Goal: Entertainment & Leisure: Consume media (video, audio)

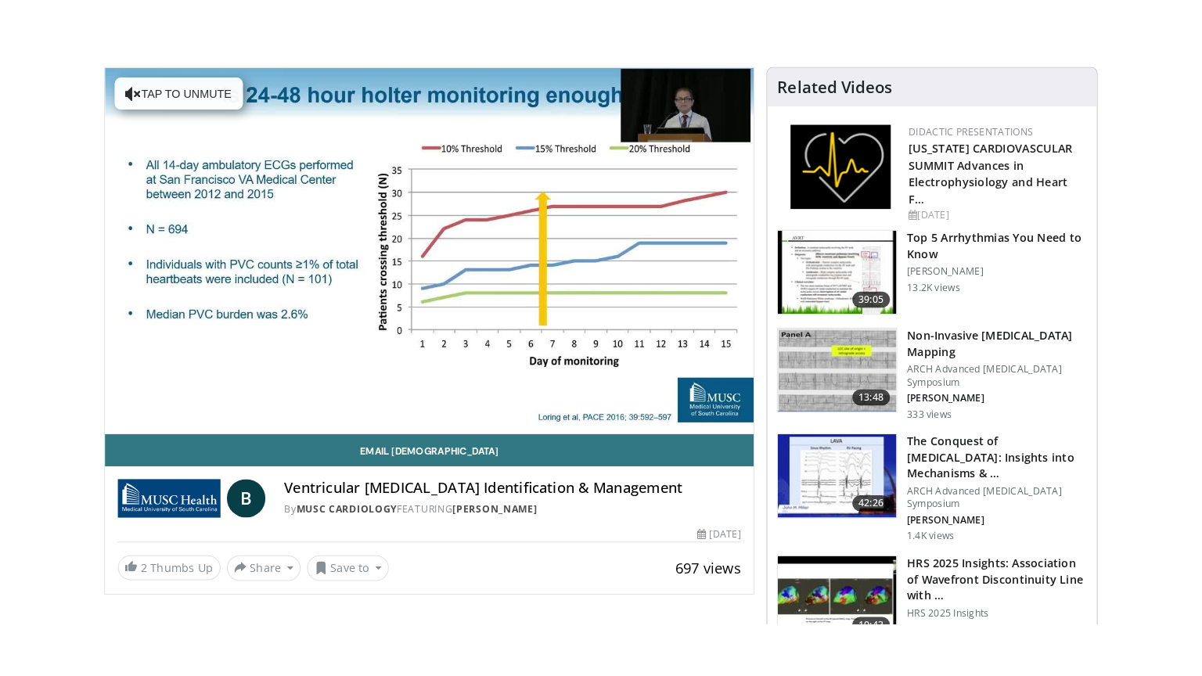
scroll to position [78, 0]
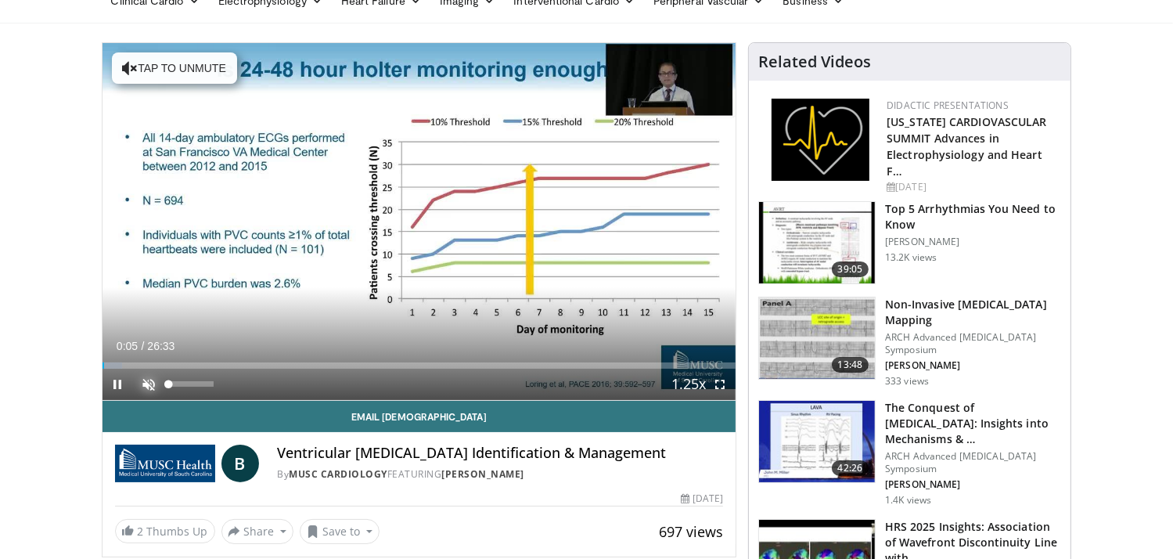
click at [152, 383] on span "Video Player" at bounding box center [149, 383] width 31 height 31
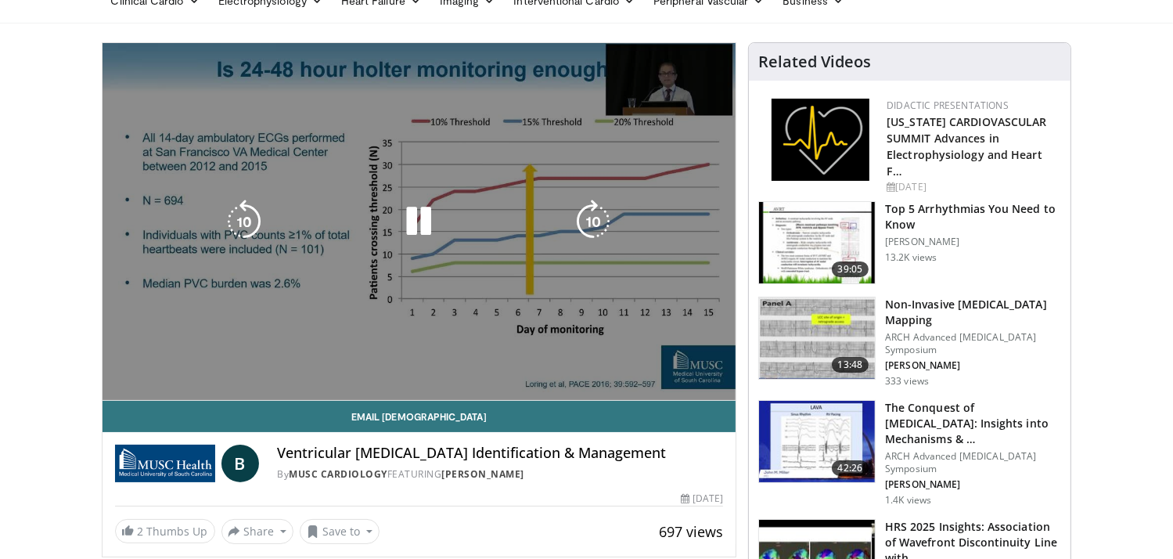
click at [720, 386] on video-js "**********" at bounding box center [419, 221] width 634 height 357
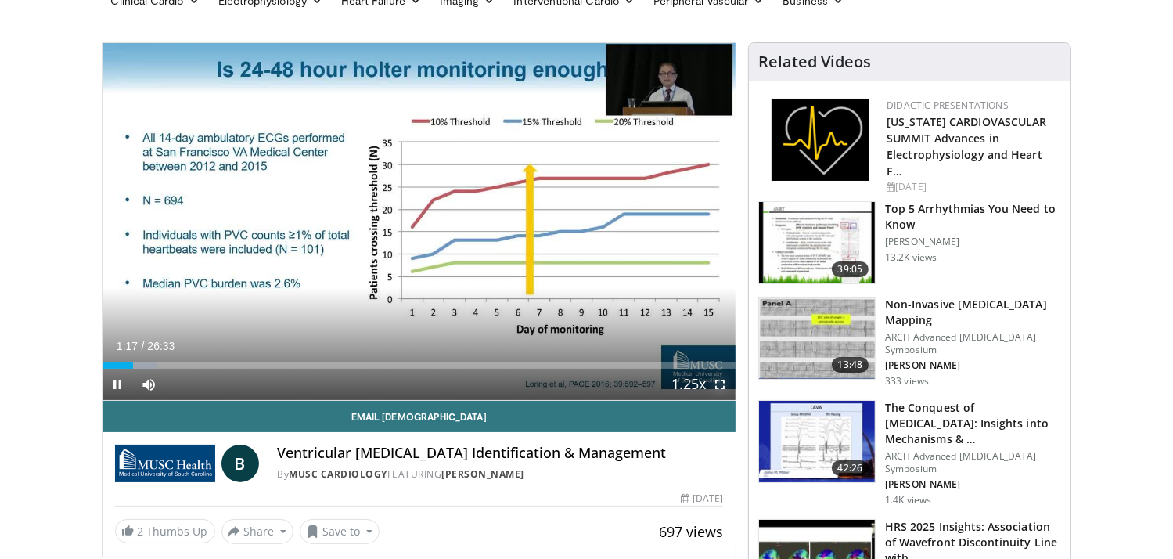
click at [720, 389] on span "Video Player" at bounding box center [719, 383] width 31 height 31
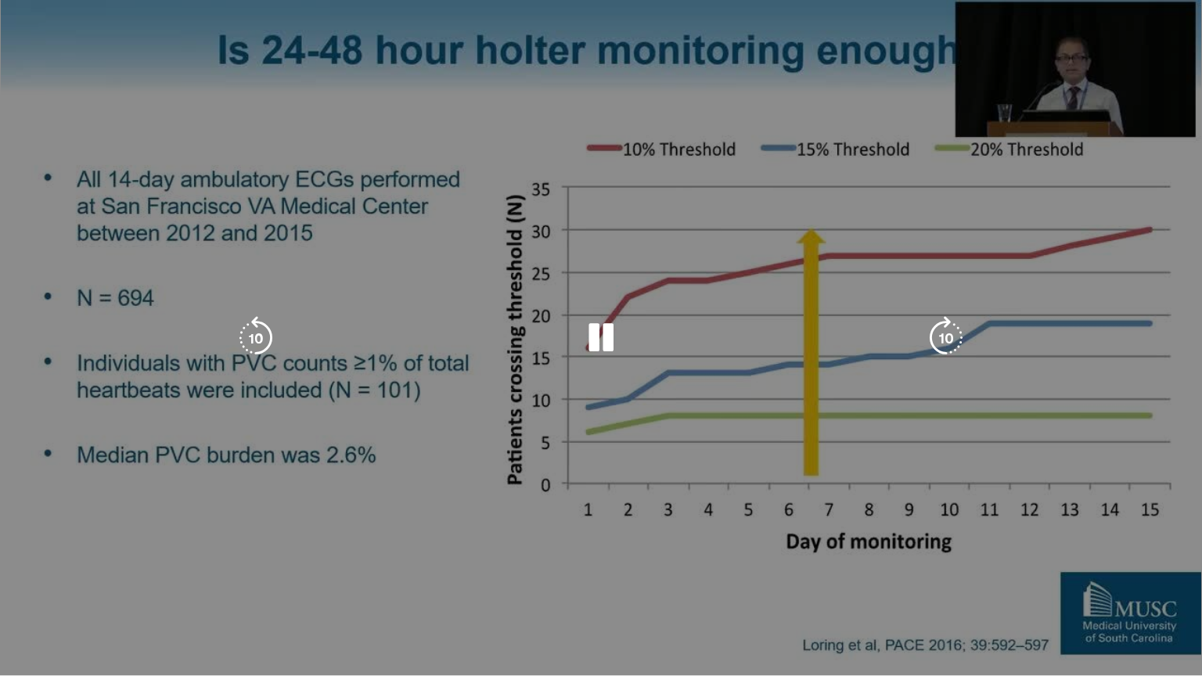
click at [1137, 507] on div "10 seconds Tap to unmute" at bounding box center [601, 337] width 1202 height 675
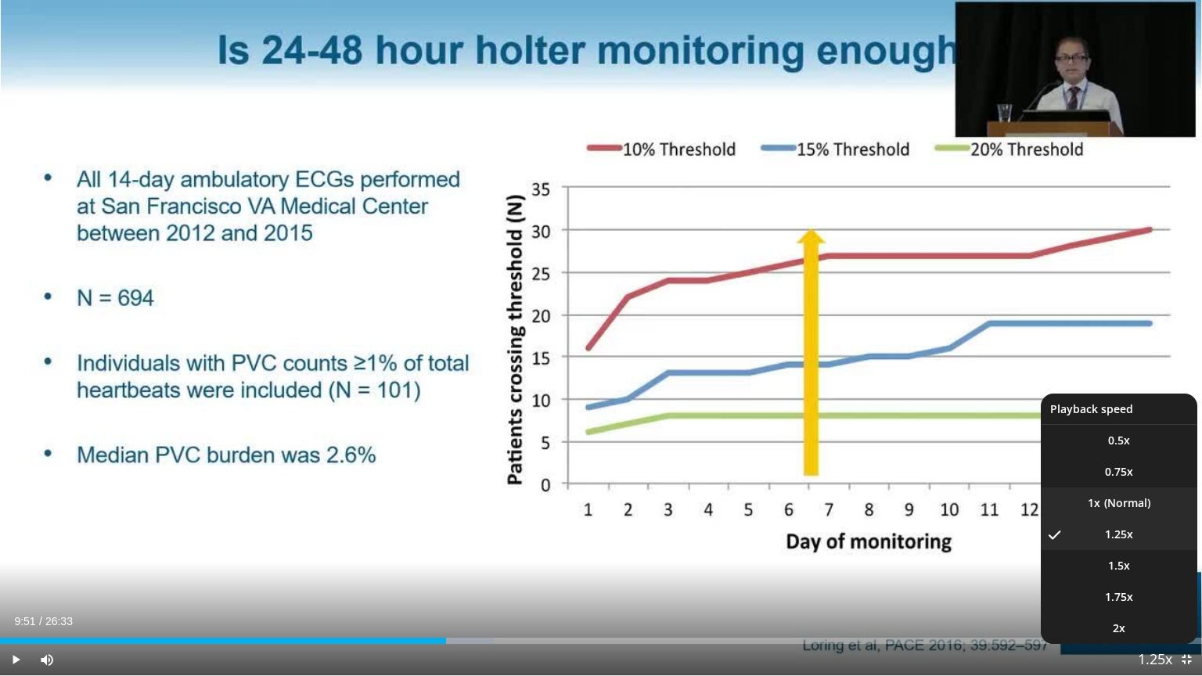
click at [1126, 507] on li "1x" at bounding box center [1118, 502] width 156 height 31
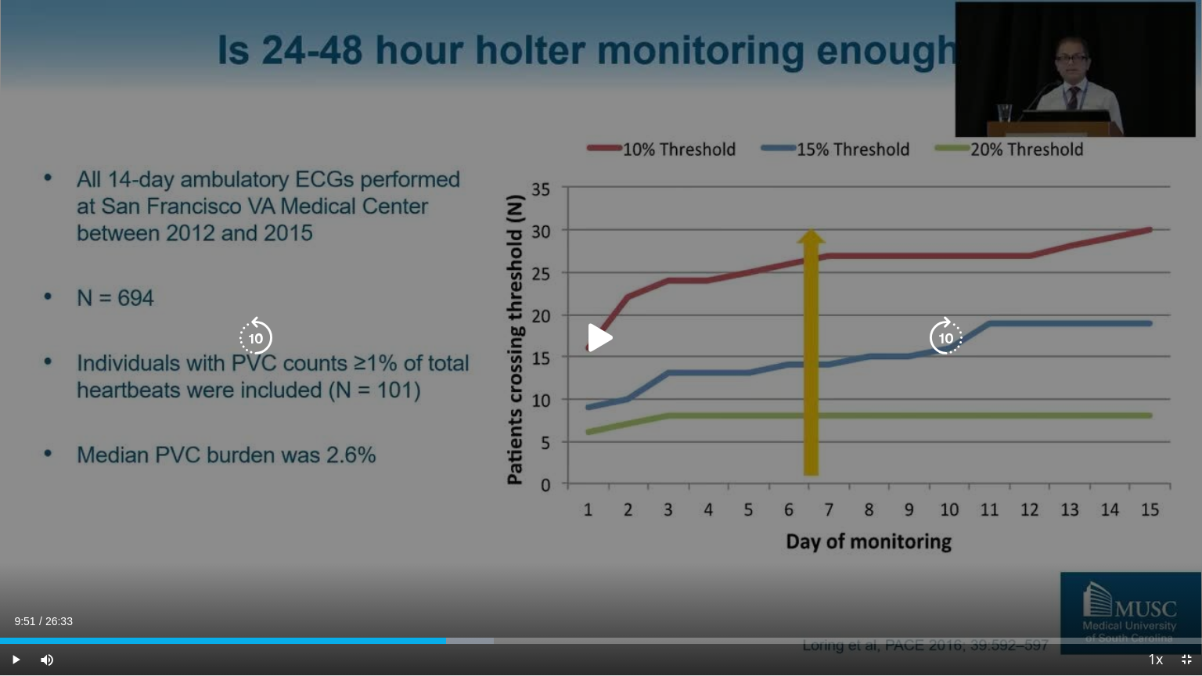
click at [264, 335] on icon "Video Player" at bounding box center [256, 338] width 44 height 44
click at [588, 329] on icon "Video Player" at bounding box center [601, 338] width 44 height 44
click at [250, 331] on icon "Video Player" at bounding box center [256, 338] width 44 height 44
click at [253, 339] on icon "Video Player" at bounding box center [256, 338] width 44 height 44
click at [253, 331] on icon "Video Player" at bounding box center [256, 338] width 44 height 44
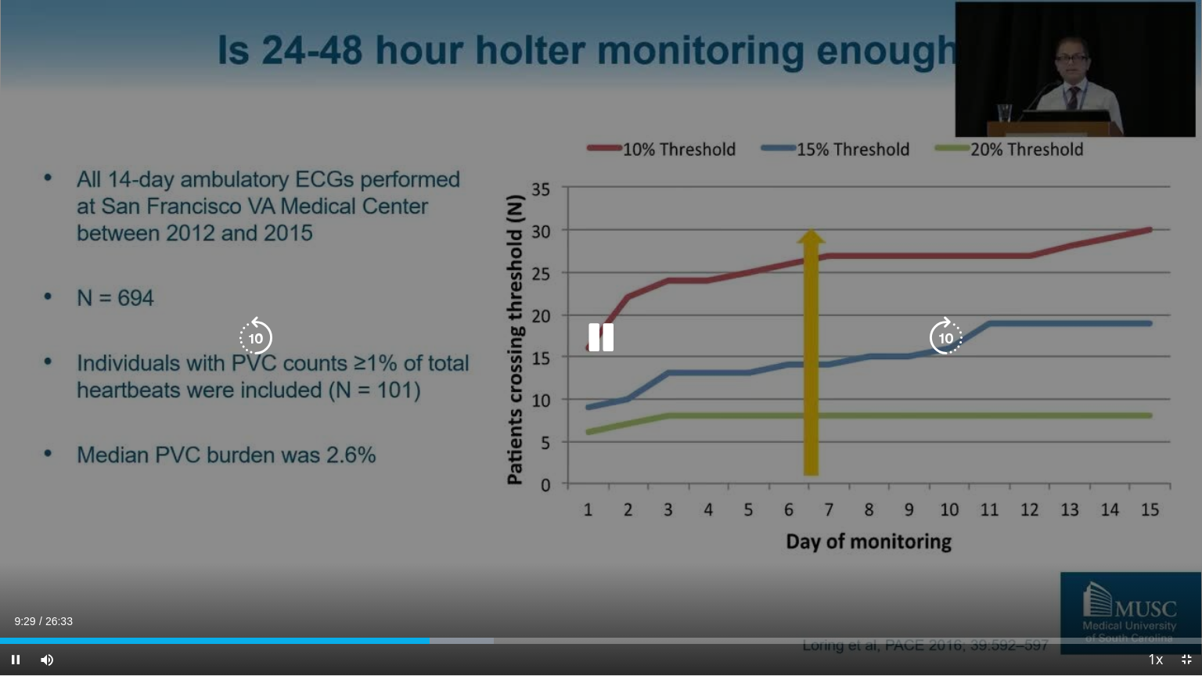
click at [269, 333] on icon "Video Player" at bounding box center [256, 338] width 44 height 44
click at [248, 330] on icon "Video Player" at bounding box center [256, 338] width 44 height 44
click at [257, 342] on icon "Video Player" at bounding box center [256, 338] width 44 height 44
drag, startPoint x: 600, startPoint y: 335, endPoint x: 610, endPoint y: 339, distance: 11.2
click at [603, 336] on icon "Video Player" at bounding box center [601, 338] width 44 height 44
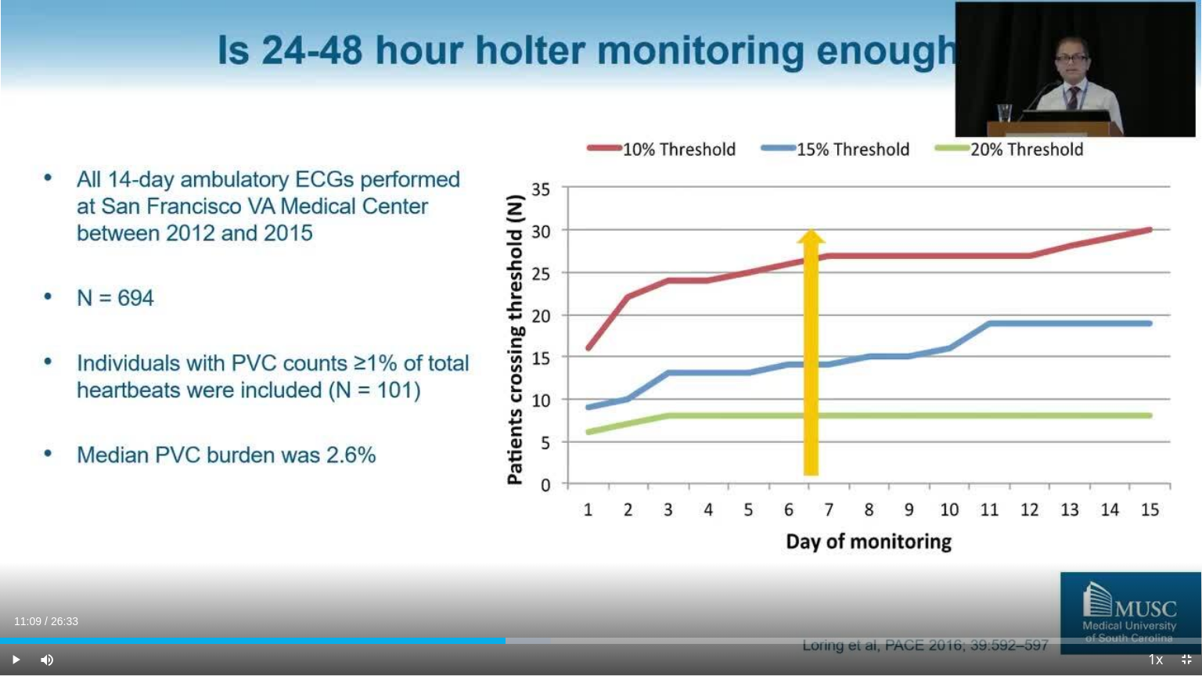
click at [623, 343] on div "10 seconds Tap to unmute" at bounding box center [601, 337] width 1202 height 675
click at [609, 375] on div "10 seconds Tap to unmute" at bounding box center [601, 337] width 1202 height 675
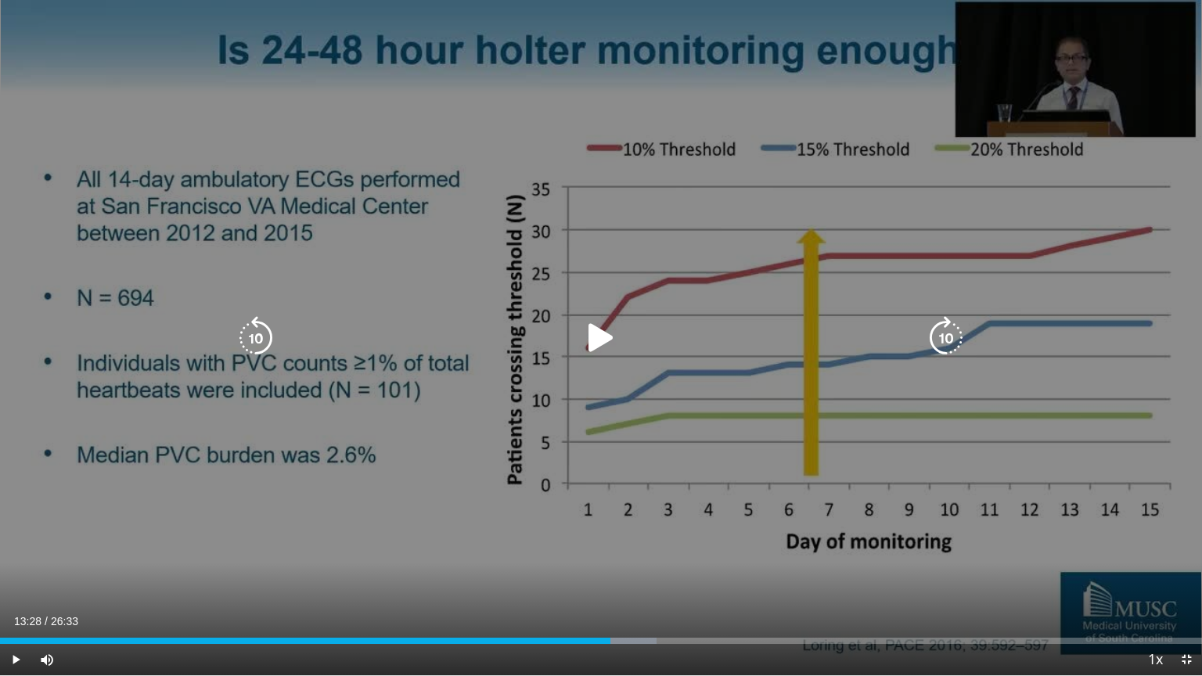
click at [592, 339] on icon "Video Player" at bounding box center [601, 338] width 44 height 44
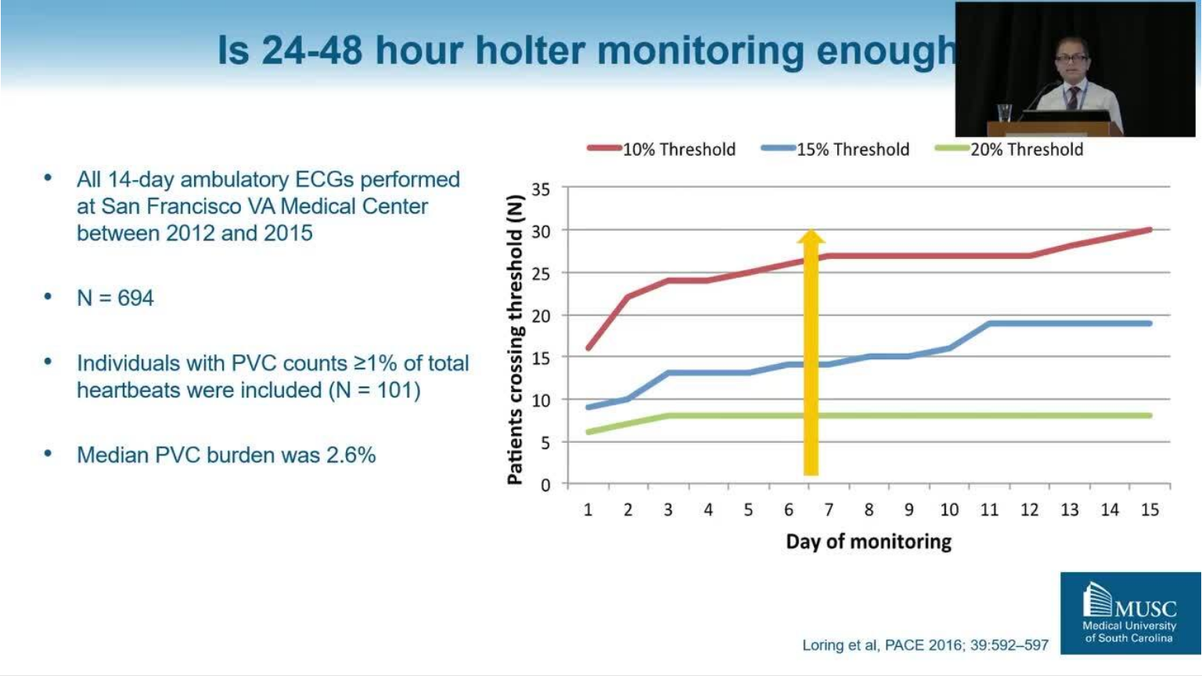
click at [628, 476] on div "10 seconds Tap to unmute" at bounding box center [601, 337] width 1202 height 675
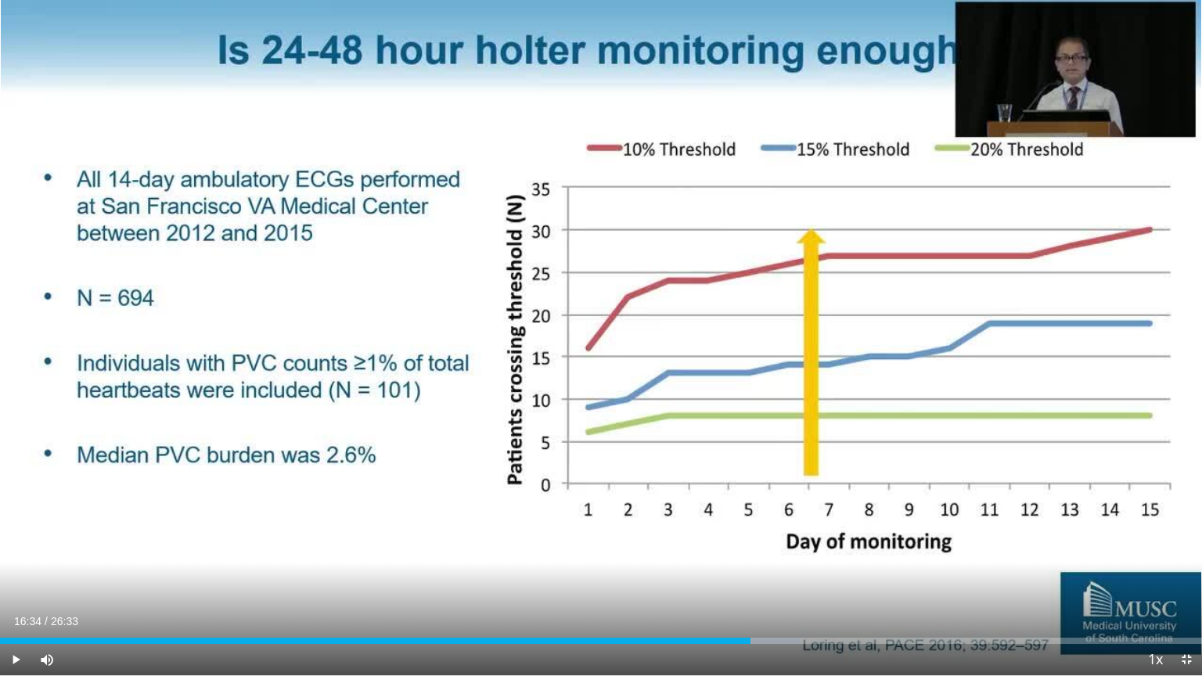
click at [628, 476] on div "10 seconds Tap to unmute" at bounding box center [601, 337] width 1202 height 675
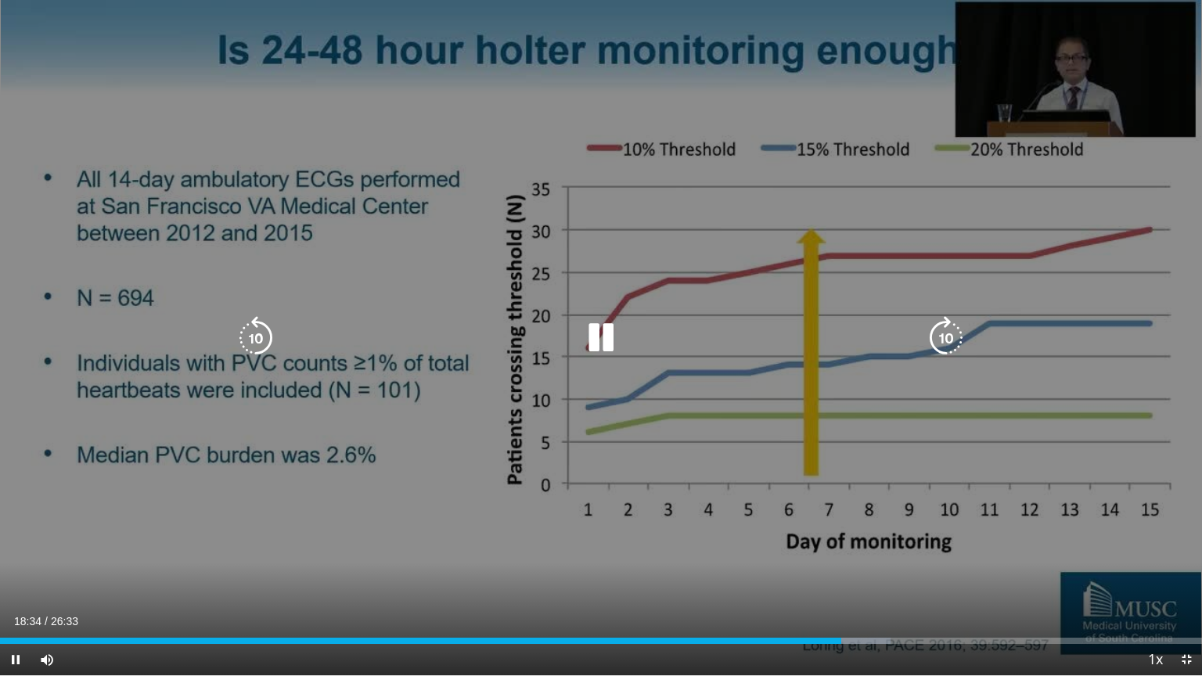
click at [259, 339] on icon "Video Player" at bounding box center [256, 338] width 44 height 44
click at [254, 330] on icon "Video Player" at bounding box center [256, 338] width 44 height 44
click at [414, 366] on div "10 seconds Tap to unmute" at bounding box center [601, 337] width 1202 height 675
click at [594, 338] on icon "Video Player" at bounding box center [601, 338] width 44 height 44
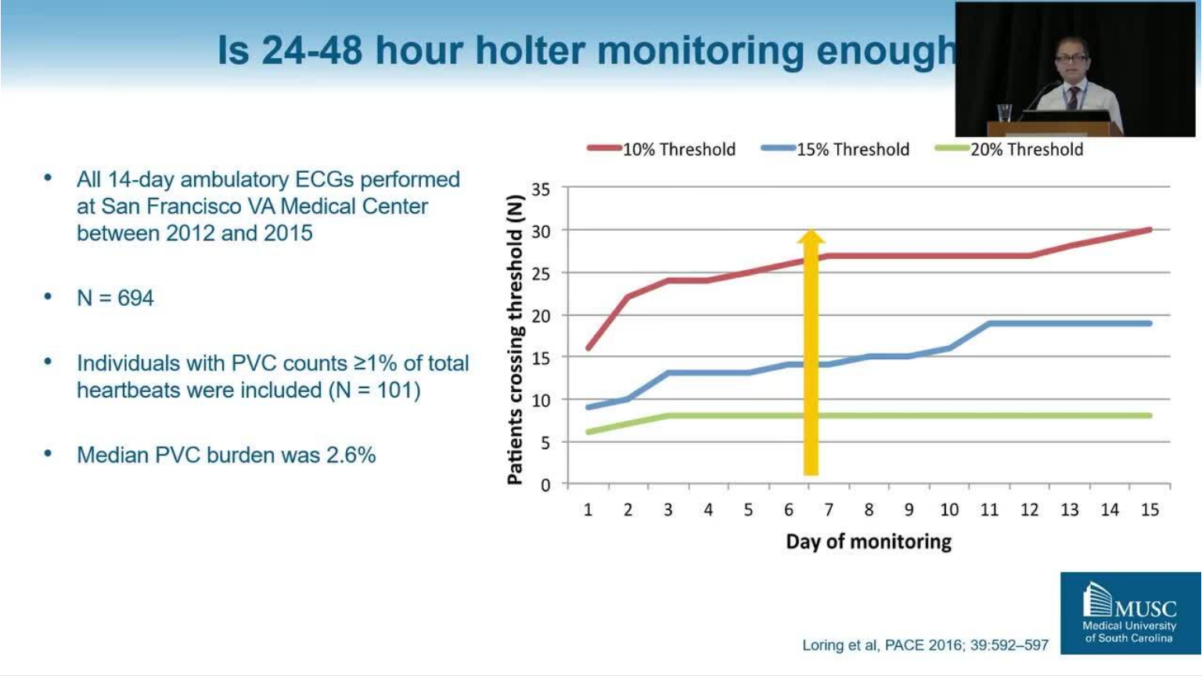
click at [594, 338] on div "10 seconds Tap to unmute" at bounding box center [601, 337] width 1202 height 675
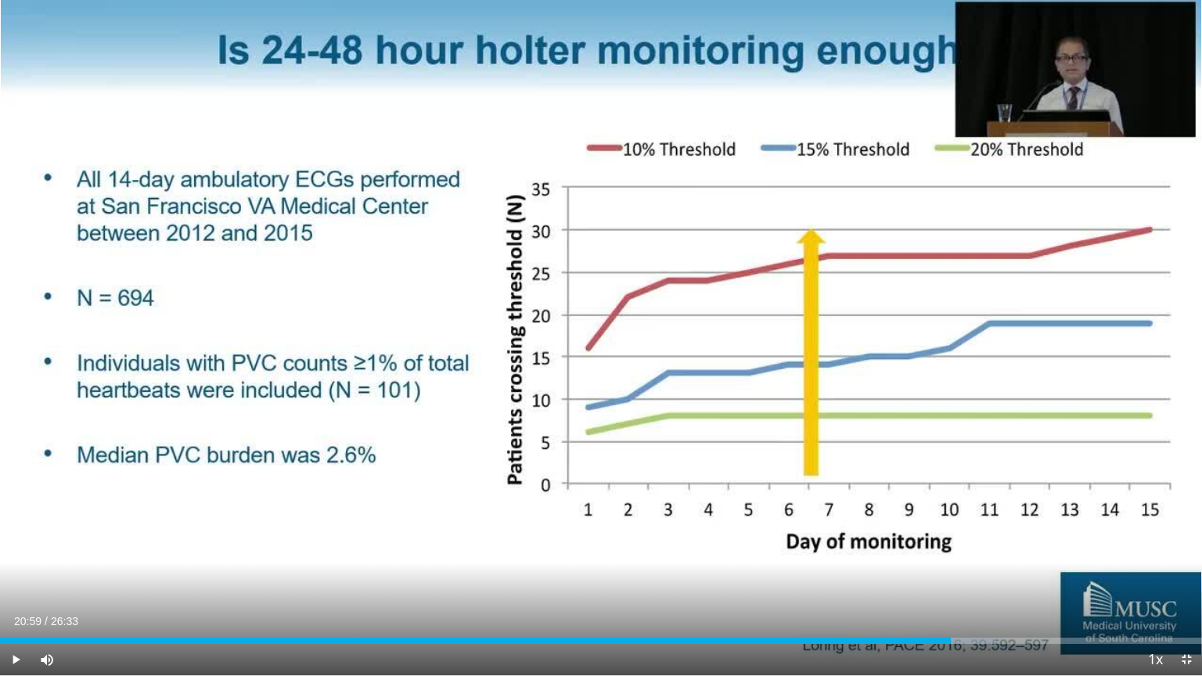
click at [594, 338] on div "10 seconds Tap to unmute" at bounding box center [601, 337] width 1202 height 675
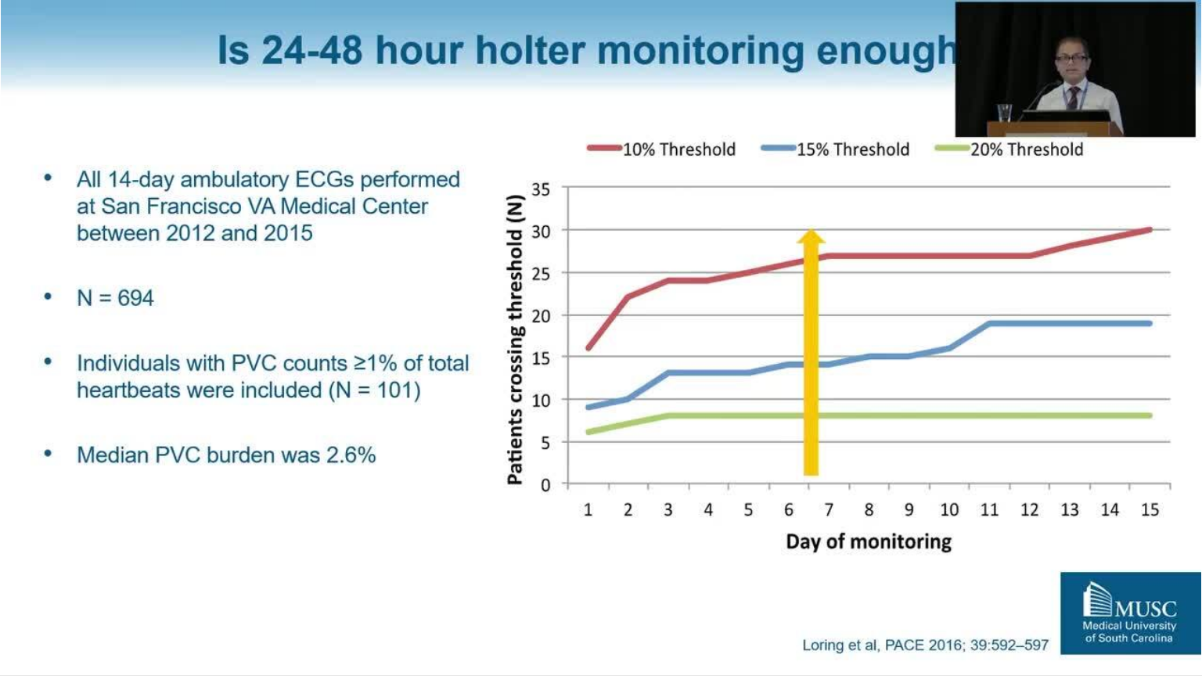
click at [1172, 558] on video-js "**********" at bounding box center [601, 338] width 1202 height 676
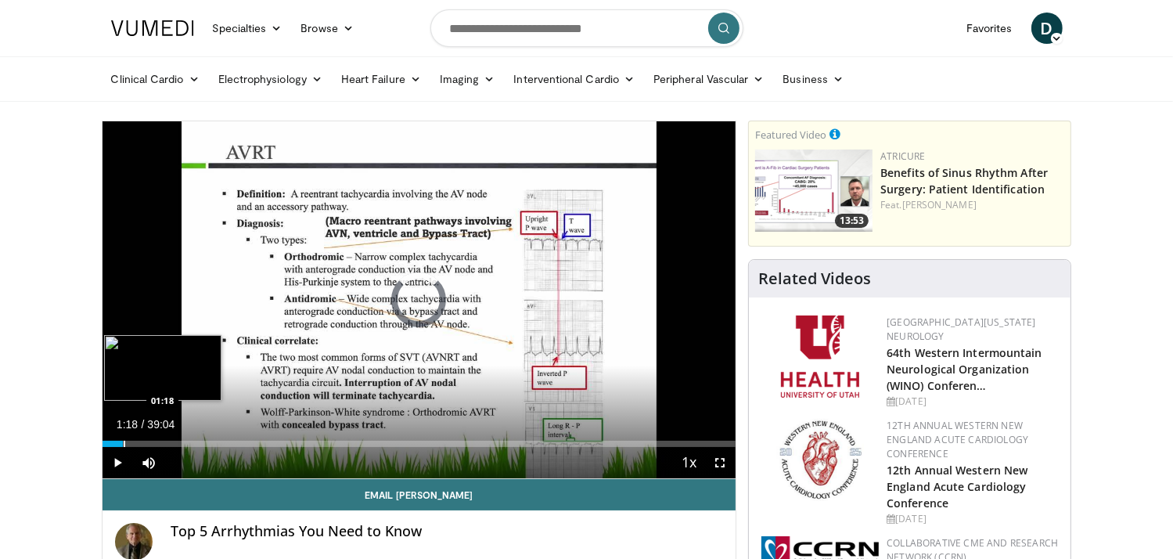
click at [124, 444] on div "Progress Bar" at bounding box center [125, 443] width 2 height 6
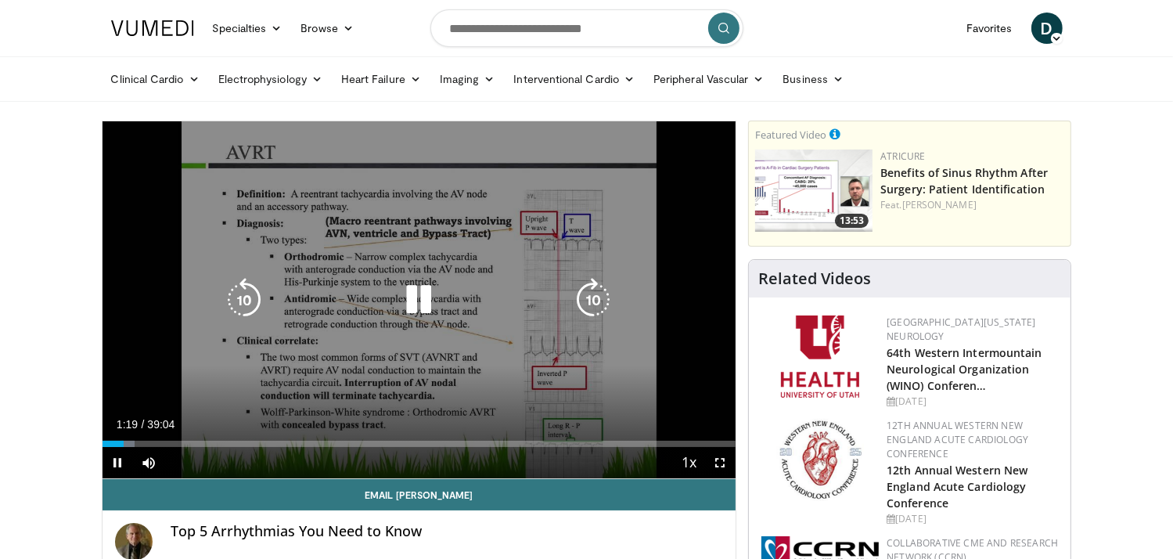
click at [106, 445] on div "01:19" at bounding box center [113, 443] width 22 height 6
click at [242, 286] on icon "Video Player" at bounding box center [244, 300] width 44 height 44
click at [369, 414] on div "10 seconds Tap to unmute" at bounding box center [419, 299] width 634 height 357
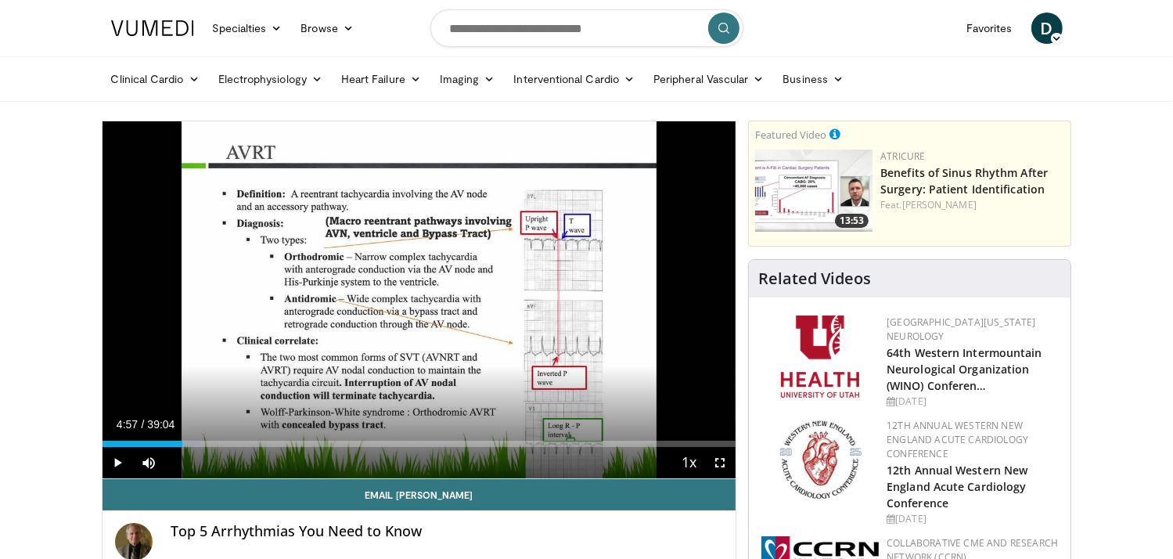
click at [469, 426] on div "Current Time 4:57 / Duration 39:04" at bounding box center [419, 424] width 634 height 14
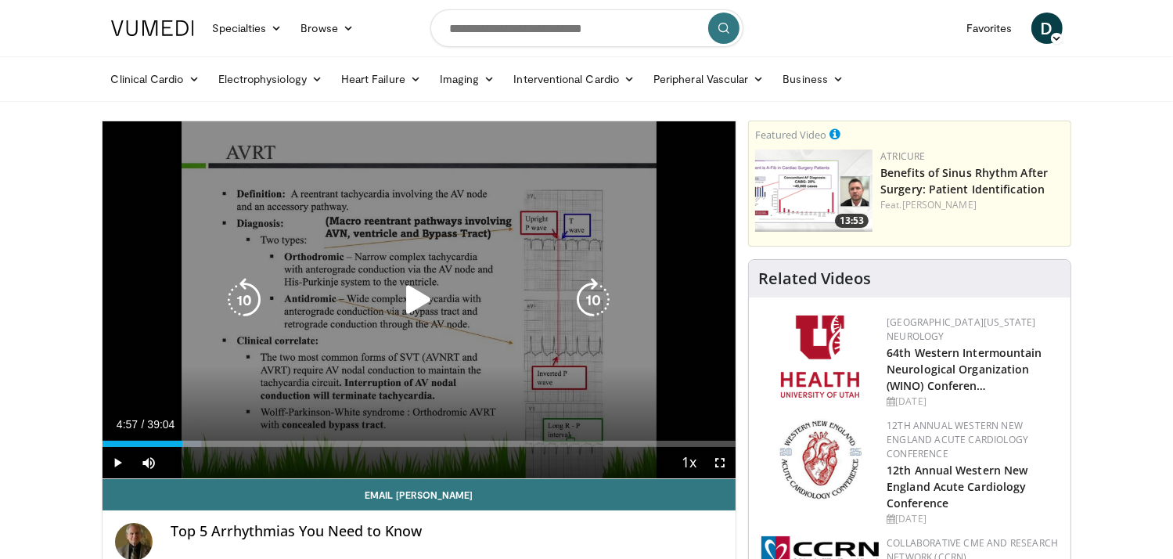
click at [457, 364] on div "10 seconds Tap to unmute" at bounding box center [419, 299] width 634 height 357
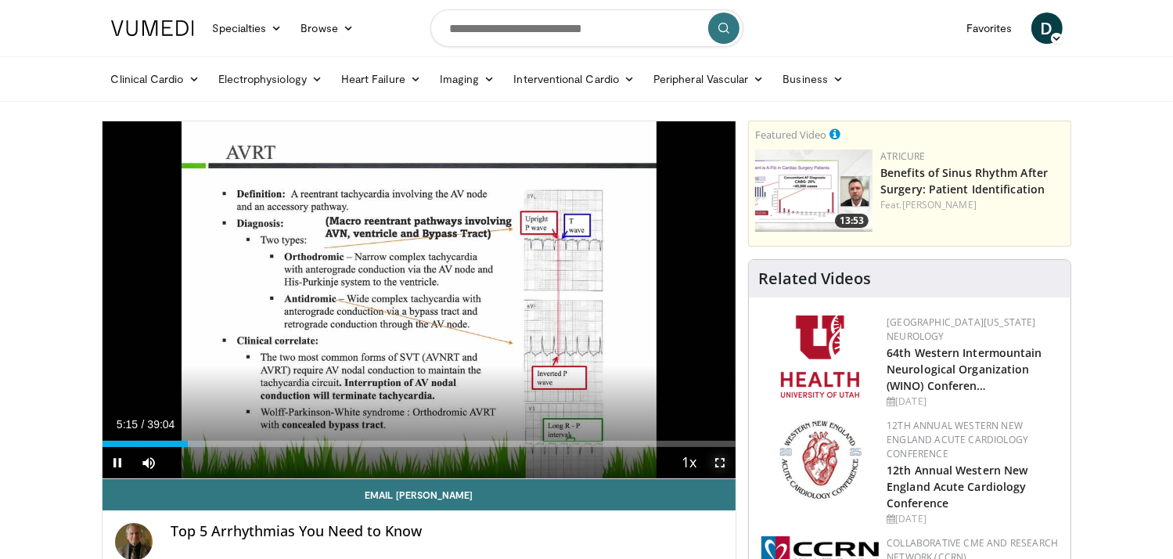
click at [717, 461] on span "Video Player" at bounding box center [719, 462] width 31 height 31
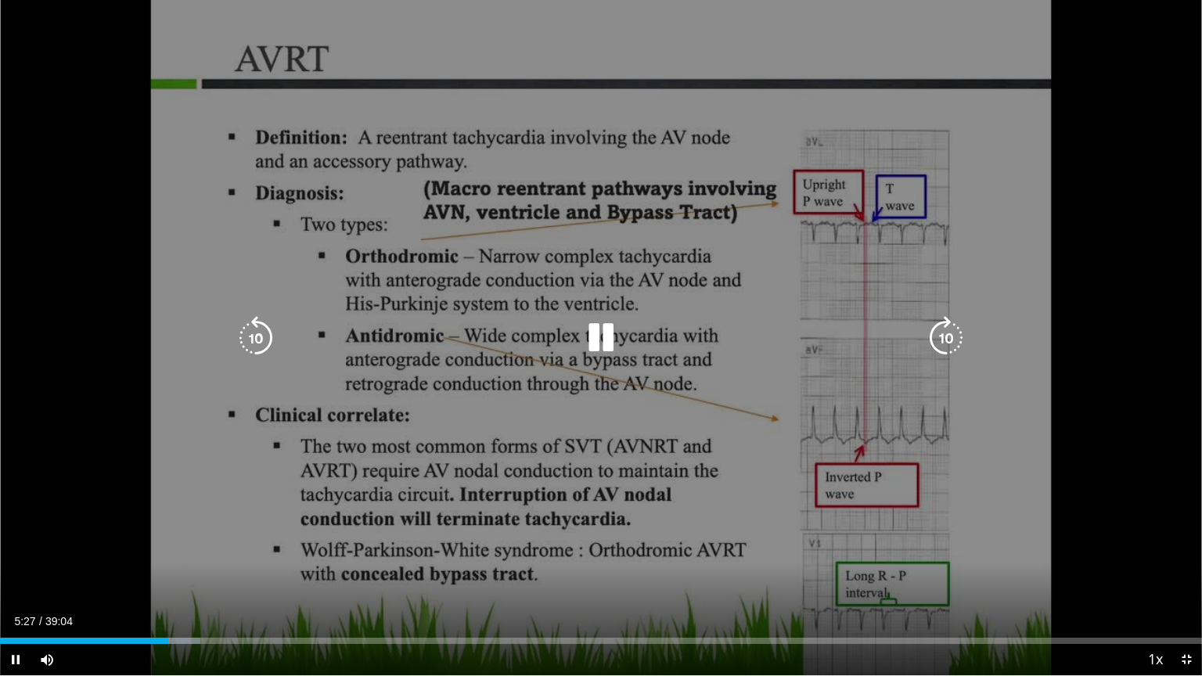
click at [605, 341] on icon "Video Player" at bounding box center [601, 338] width 44 height 44
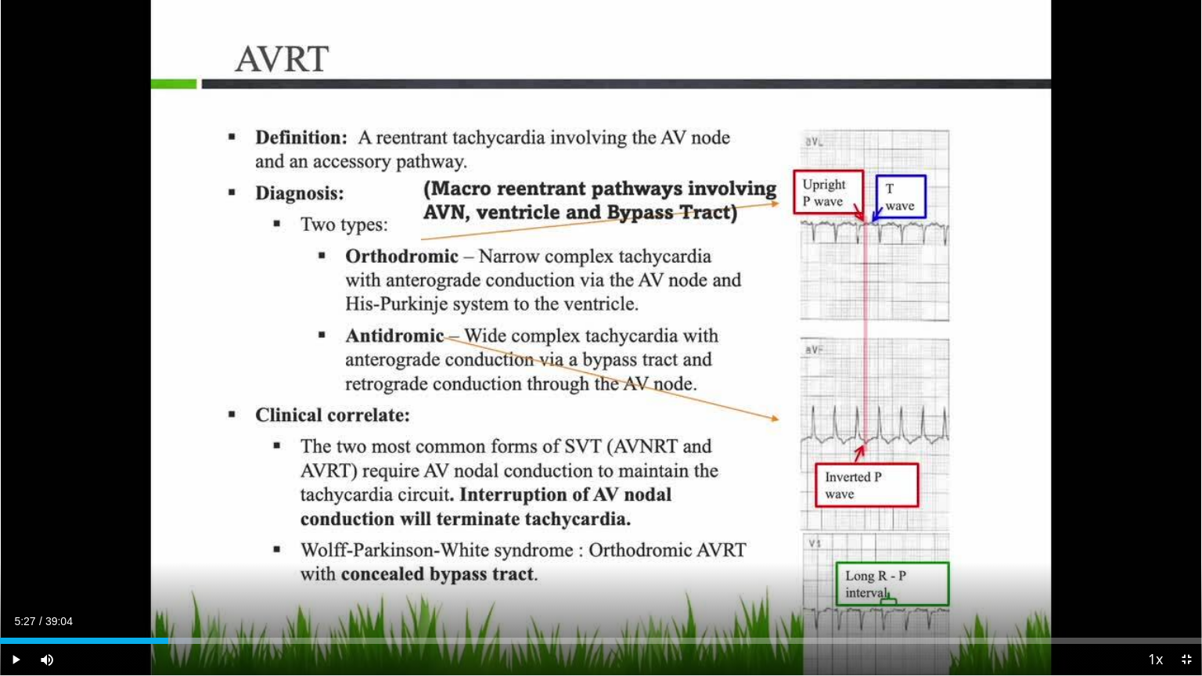
click at [257, 329] on div "10 seconds Tap to unmute" at bounding box center [601, 337] width 1202 height 675
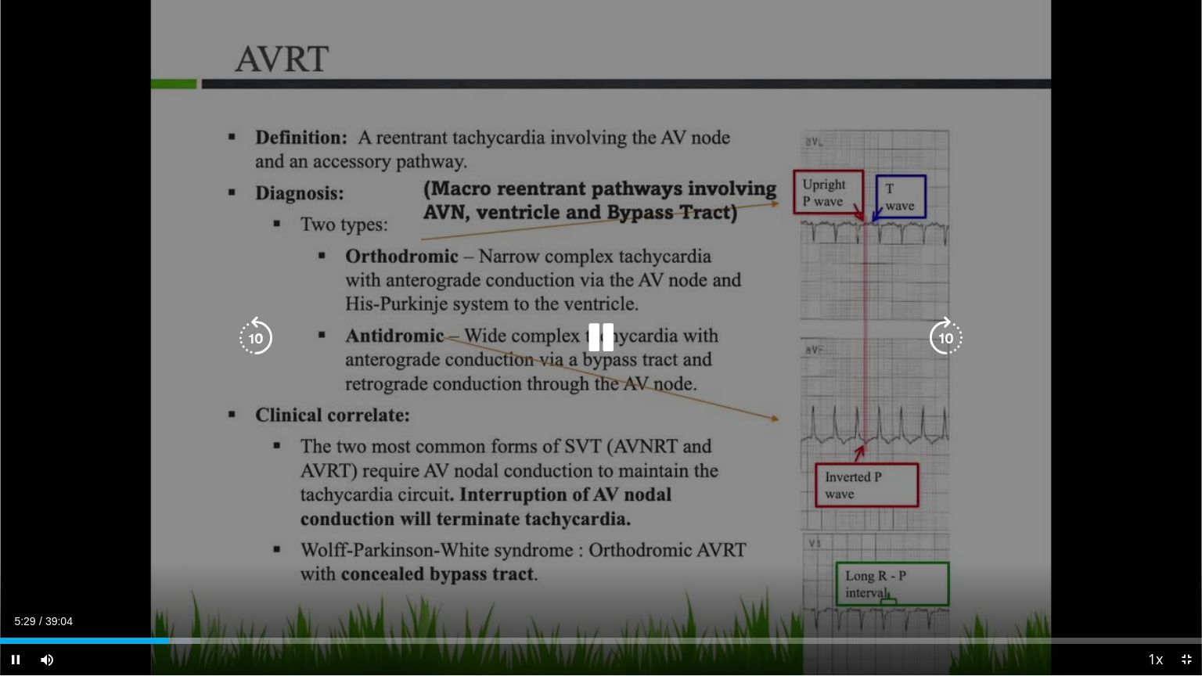
click at [257, 329] on div "10 seconds Tap to unmute" at bounding box center [601, 337] width 1202 height 675
click at [257, 329] on icon "Video Player" at bounding box center [256, 338] width 44 height 44
click at [593, 343] on icon "Video Player" at bounding box center [601, 338] width 44 height 44
click at [253, 332] on icon "Video Player" at bounding box center [256, 338] width 44 height 44
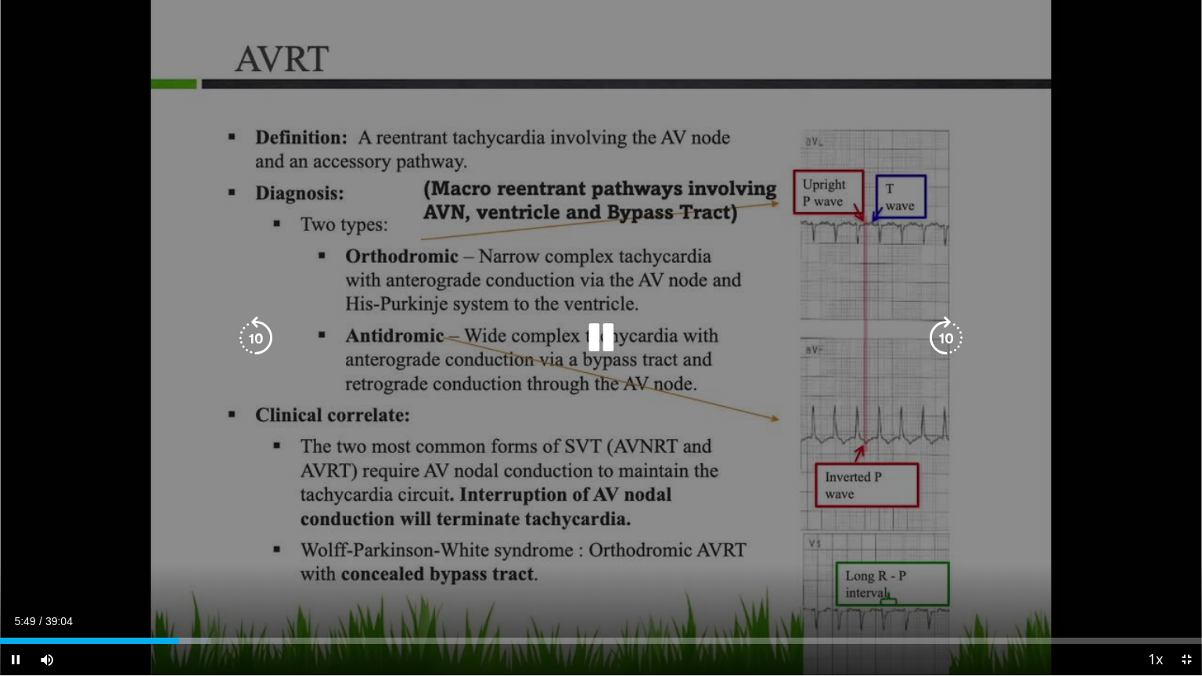
click at [336, 406] on div "10 seconds Tap to unmute" at bounding box center [601, 337] width 1202 height 675
click at [358, 354] on div "10 seconds Tap to unmute" at bounding box center [601, 337] width 1202 height 675
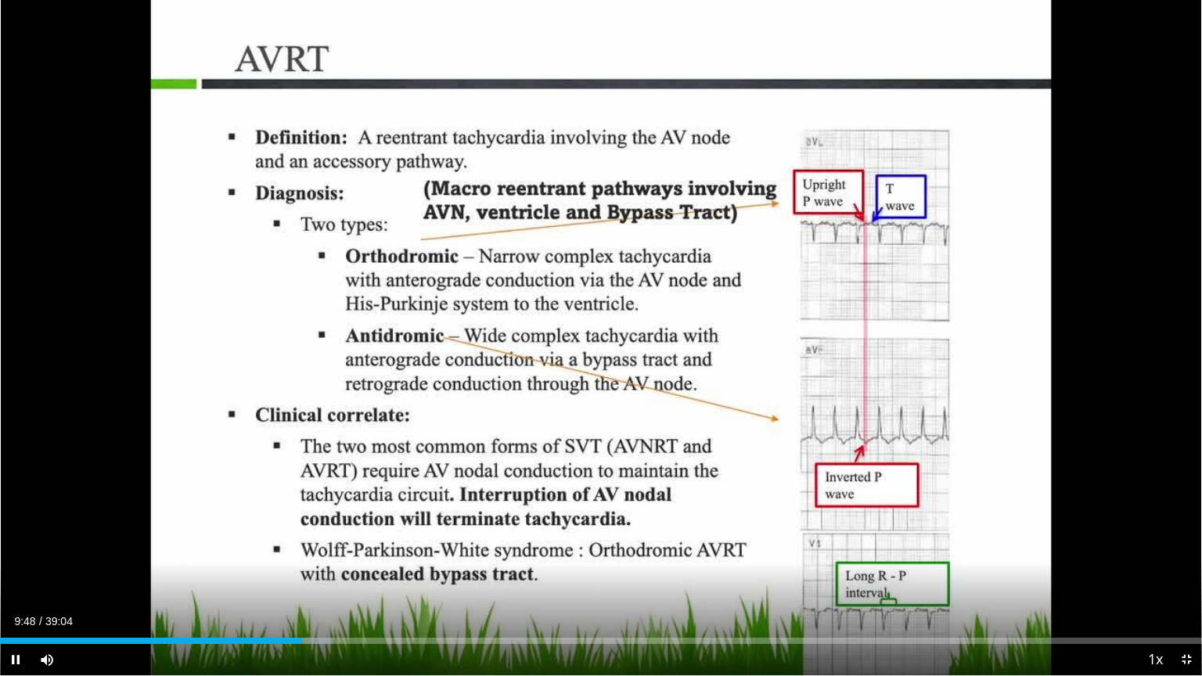
click at [358, 354] on div "10 seconds Tap to unmute" at bounding box center [601, 337] width 1202 height 675
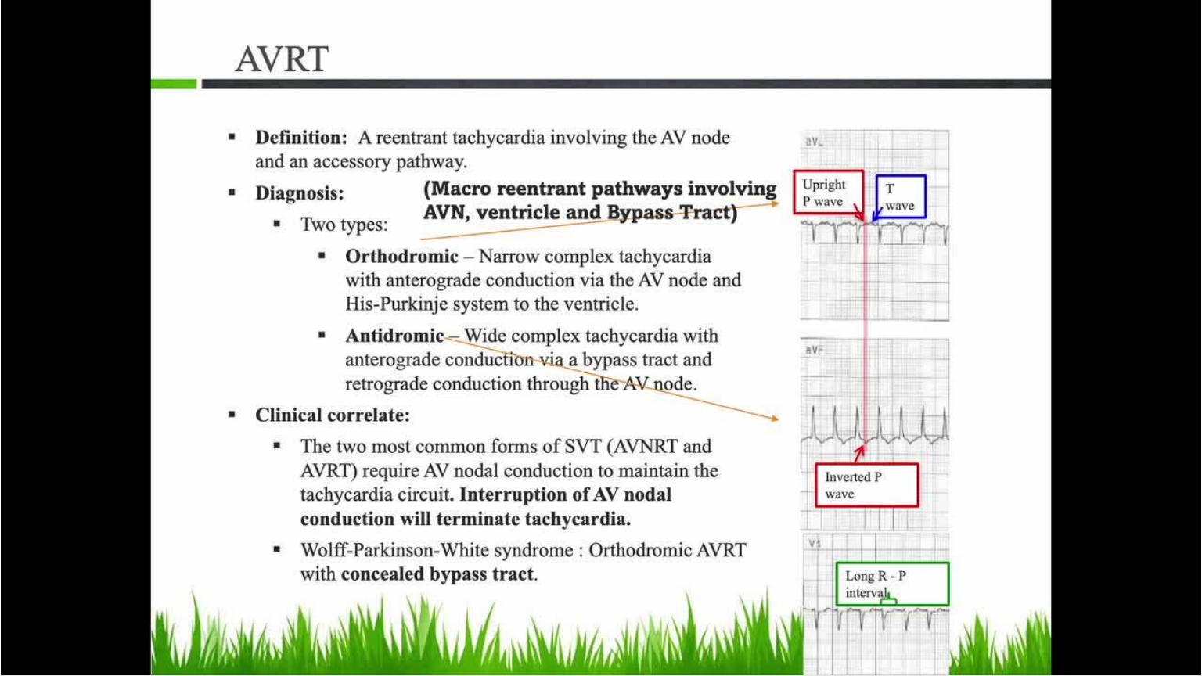
click at [186, 448] on div "10 seconds Tap to unmute" at bounding box center [601, 337] width 1202 height 675
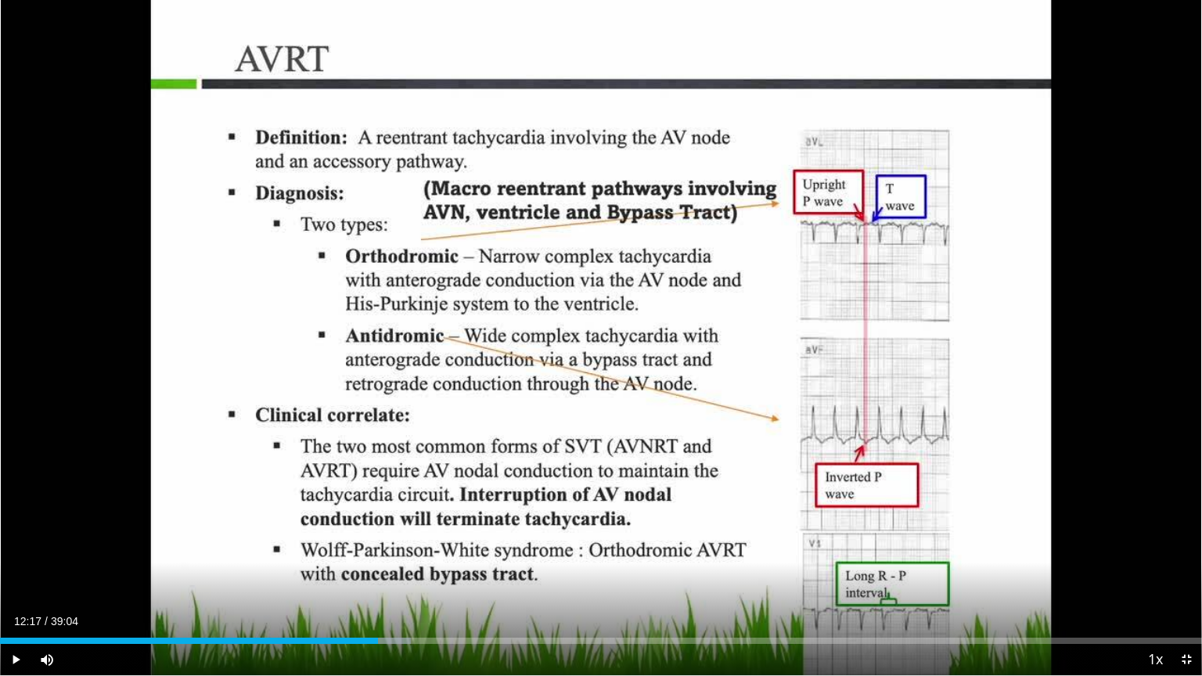
click at [186, 448] on div "10 seconds Tap to unmute" at bounding box center [601, 337] width 1202 height 675
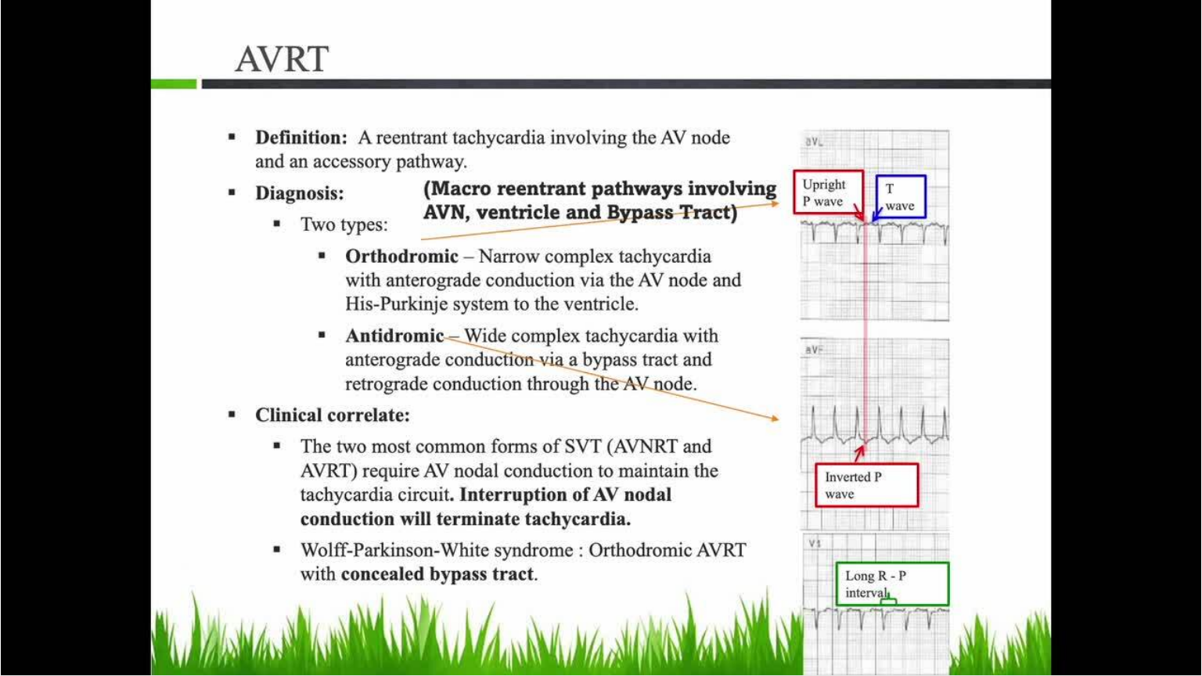
click at [388, 357] on div "10 seconds Tap to unmute" at bounding box center [601, 337] width 1202 height 675
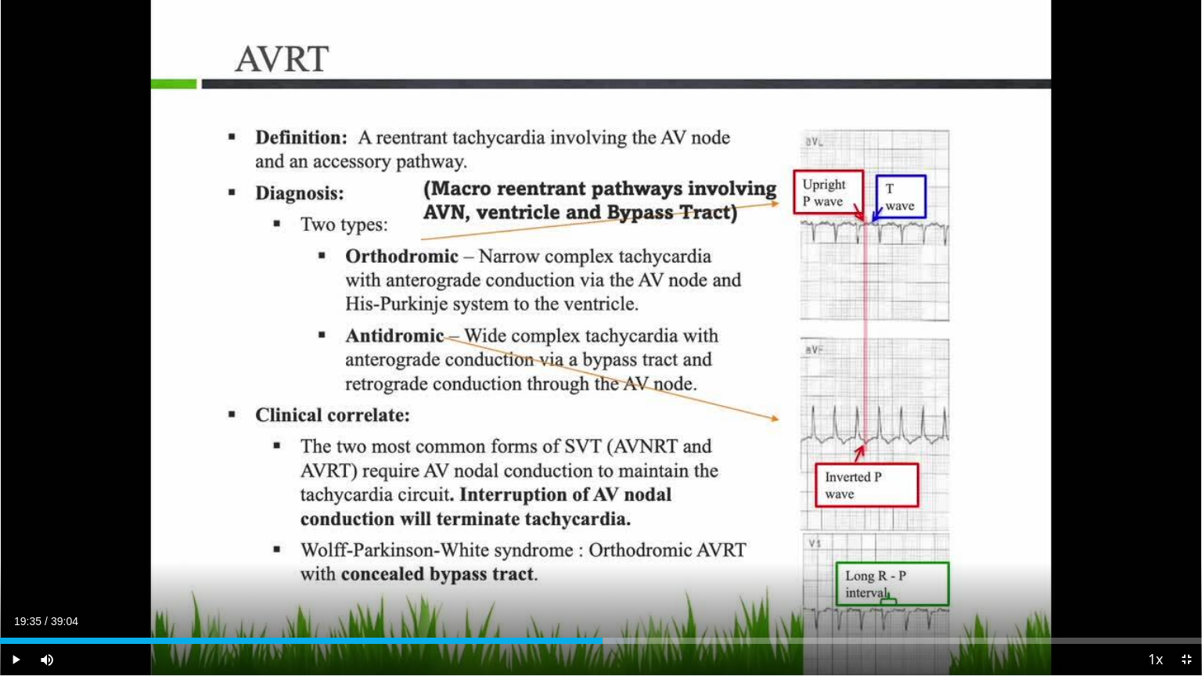
click at [388, 357] on div "10 seconds Tap to unmute" at bounding box center [601, 337] width 1202 height 675
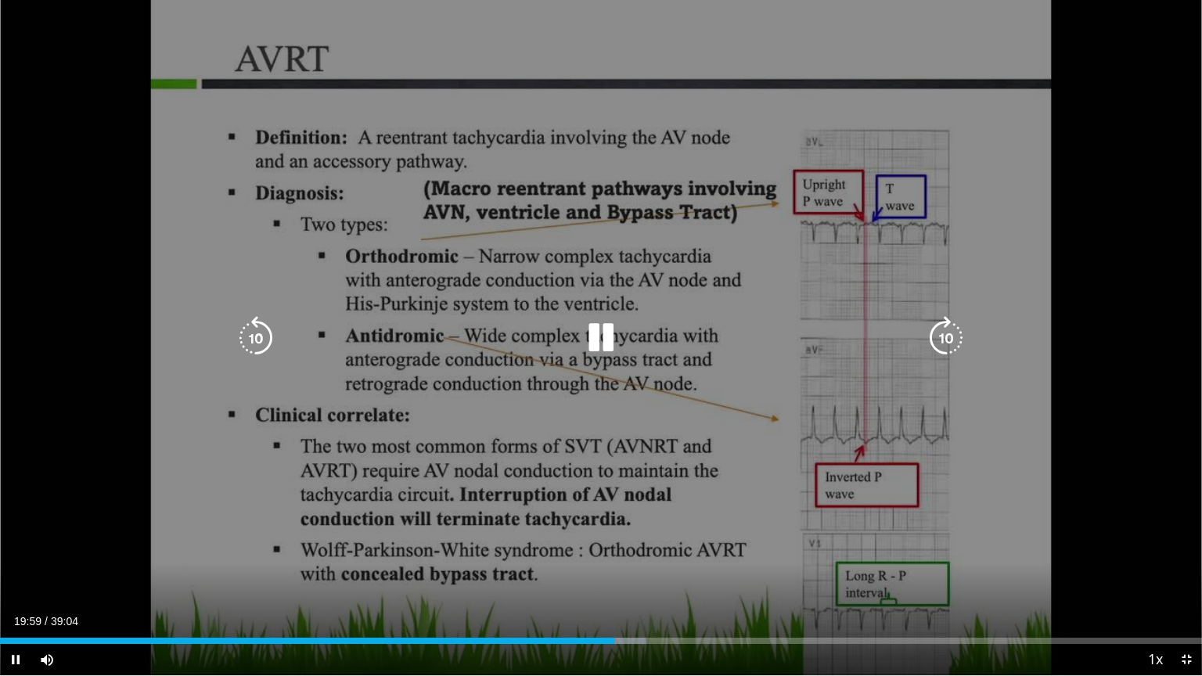
drag, startPoint x: 388, startPoint y: 357, endPoint x: 371, endPoint y: 321, distance: 39.2
click at [371, 321] on div "10 seconds Tap to unmute" at bounding box center [601, 337] width 1202 height 675
click at [259, 335] on icon "Video Player" at bounding box center [256, 338] width 44 height 44
click at [251, 339] on icon "Video Player" at bounding box center [256, 338] width 44 height 44
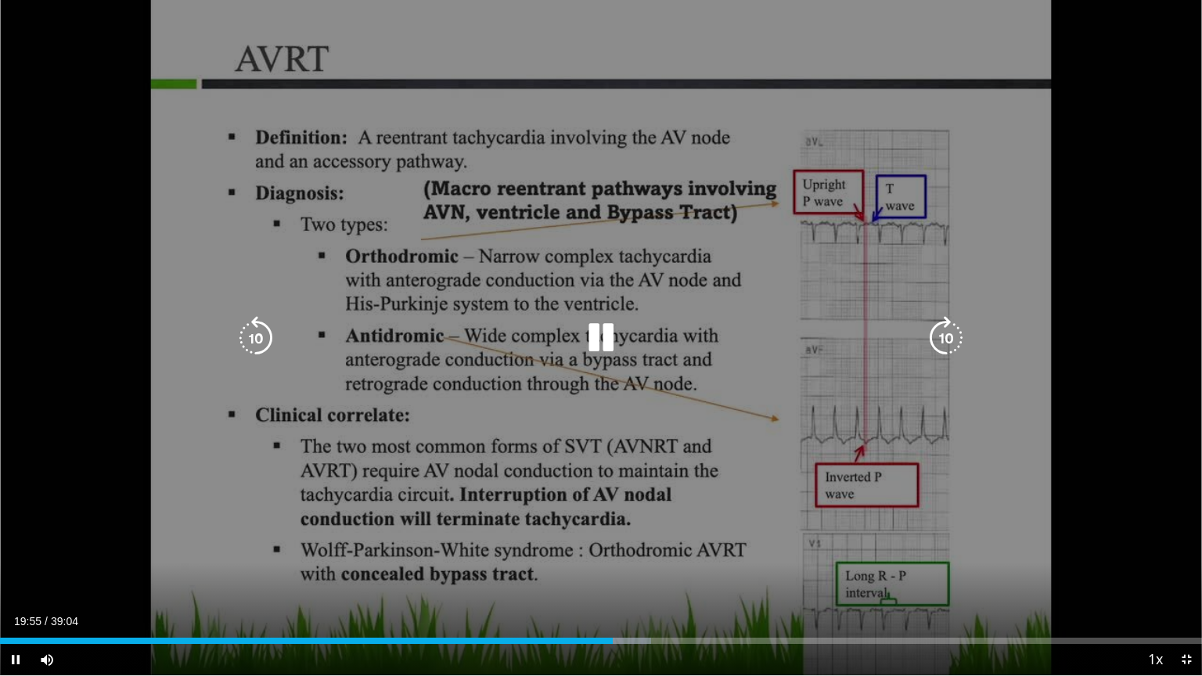
click at [251, 339] on icon "Video Player" at bounding box center [256, 338] width 44 height 44
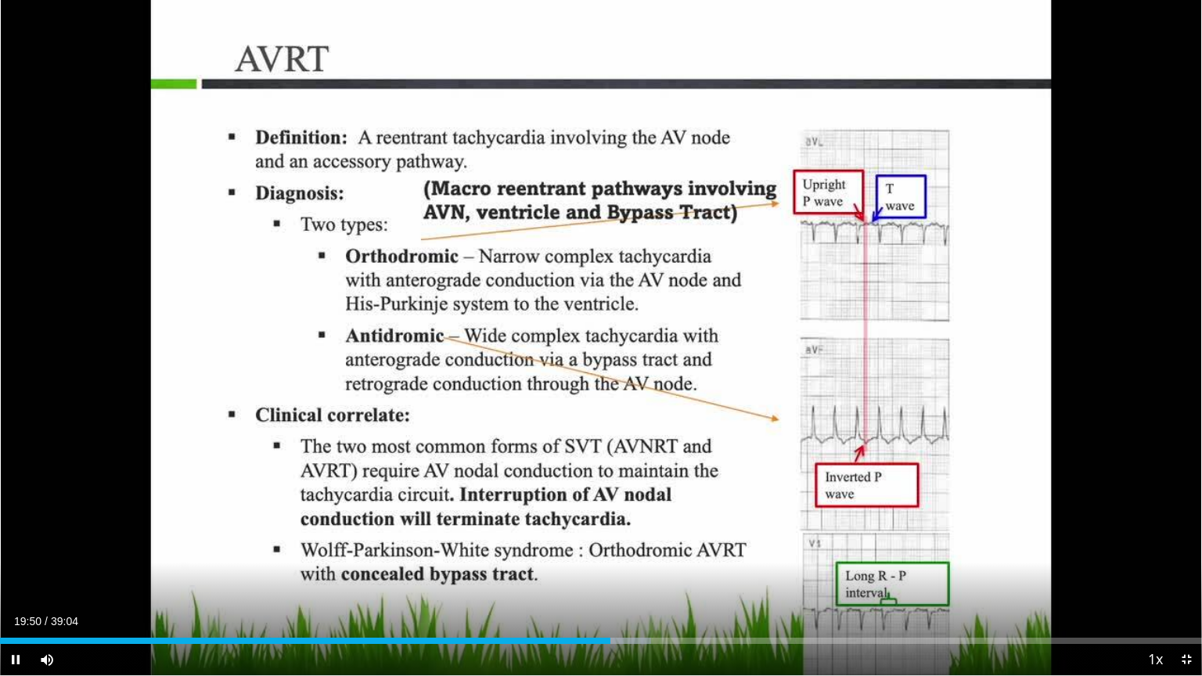
click at [251, 339] on div "10 seconds Tap to unmute" at bounding box center [601, 337] width 1202 height 675
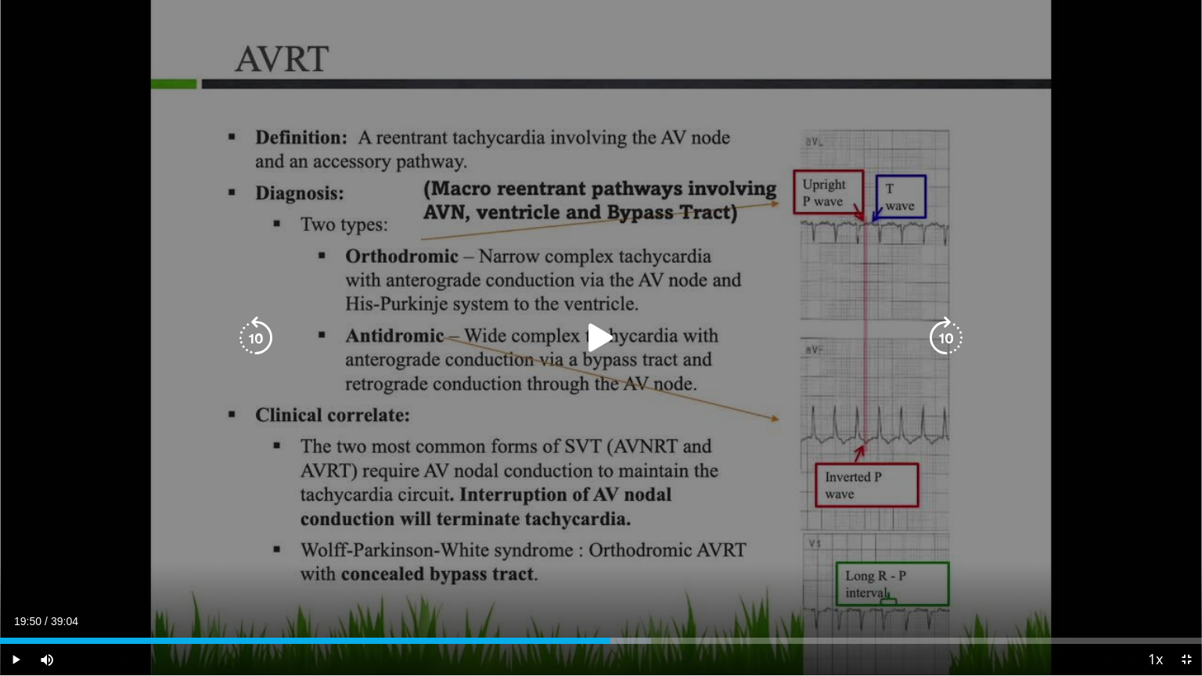
click at [260, 332] on icon "Video Player" at bounding box center [256, 338] width 44 height 44
click at [598, 335] on icon "Video Player" at bounding box center [601, 338] width 44 height 44
click at [253, 329] on icon "Video Player" at bounding box center [256, 338] width 44 height 44
click at [247, 336] on icon "Video Player" at bounding box center [256, 338] width 44 height 44
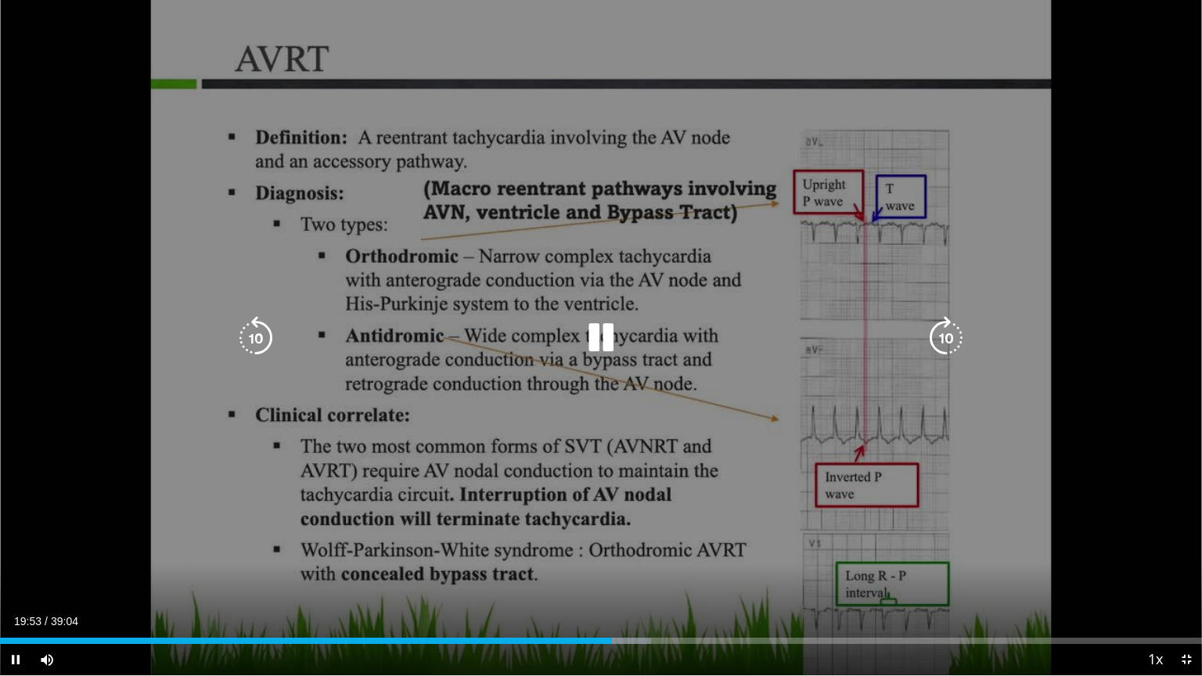
click at [610, 342] on icon "Video Player" at bounding box center [601, 338] width 44 height 44
click at [596, 333] on icon "Video Player" at bounding box center [601, 338] width 44 height 44
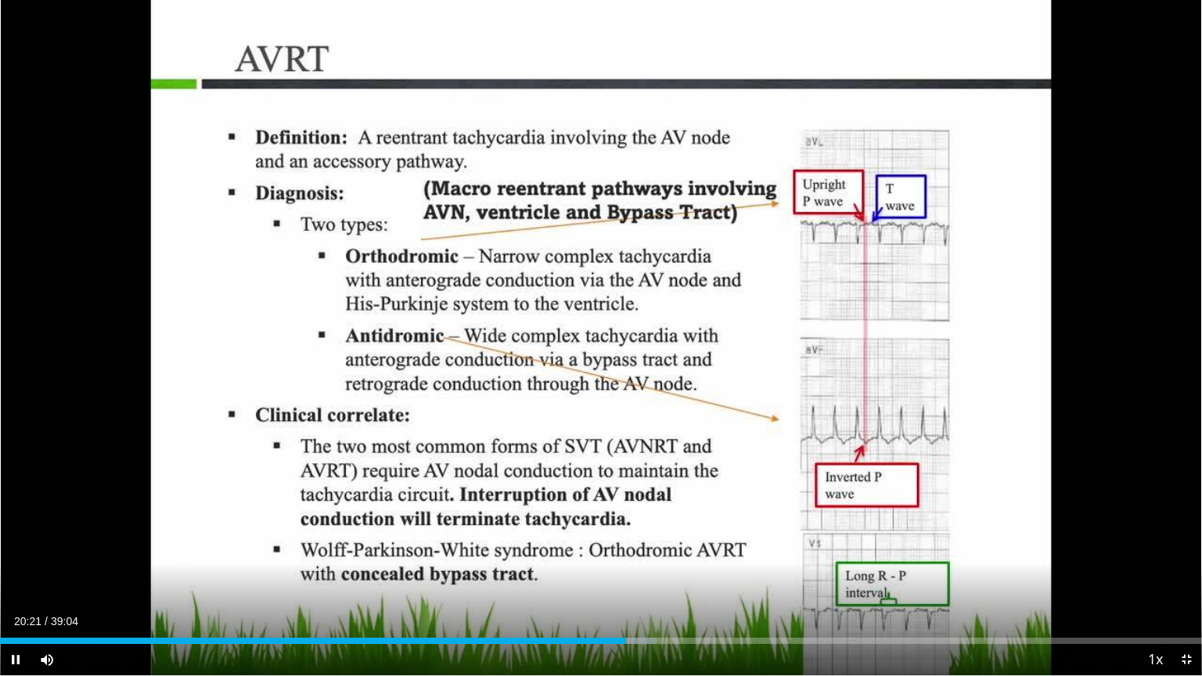
click at [596, 333] on div "20 seconds Tap to unmute" at bounding box center [601, 337] width 1202 height 675
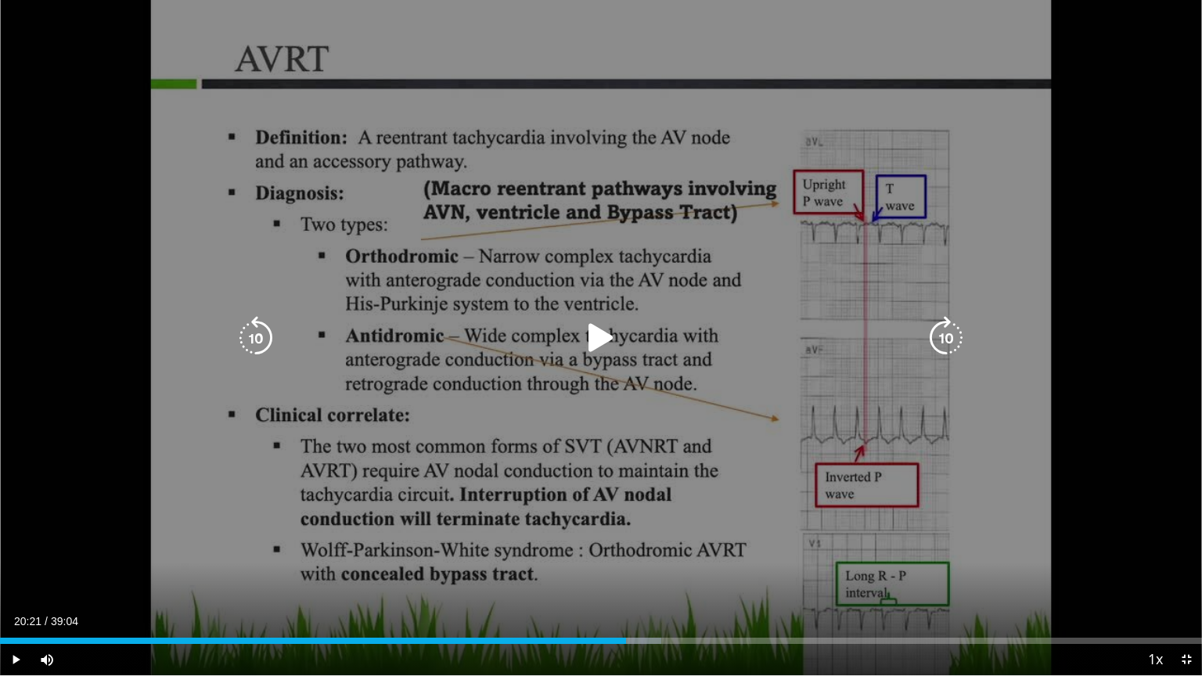
click at [598, 332] on icon "Video Player" at bounding box center [601, 338] width 44 height 44
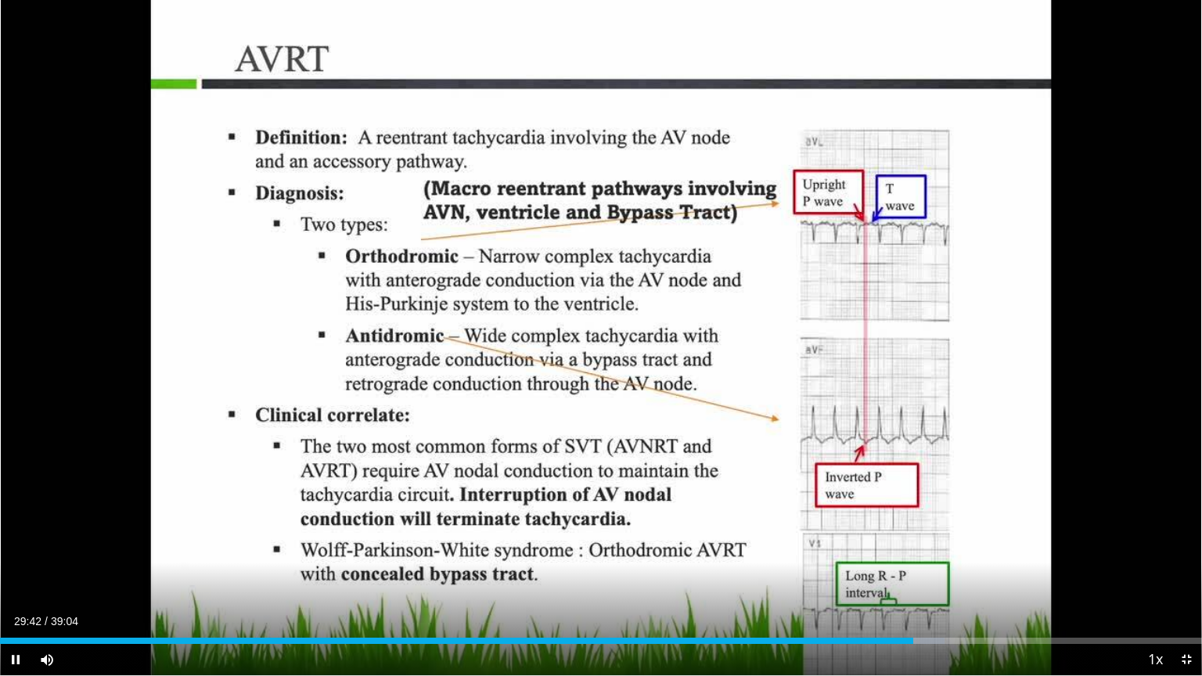
click at [911, 483] on div "20 seconds Tap to unmute" at bounding box center [601, 337] width 1202 height 675
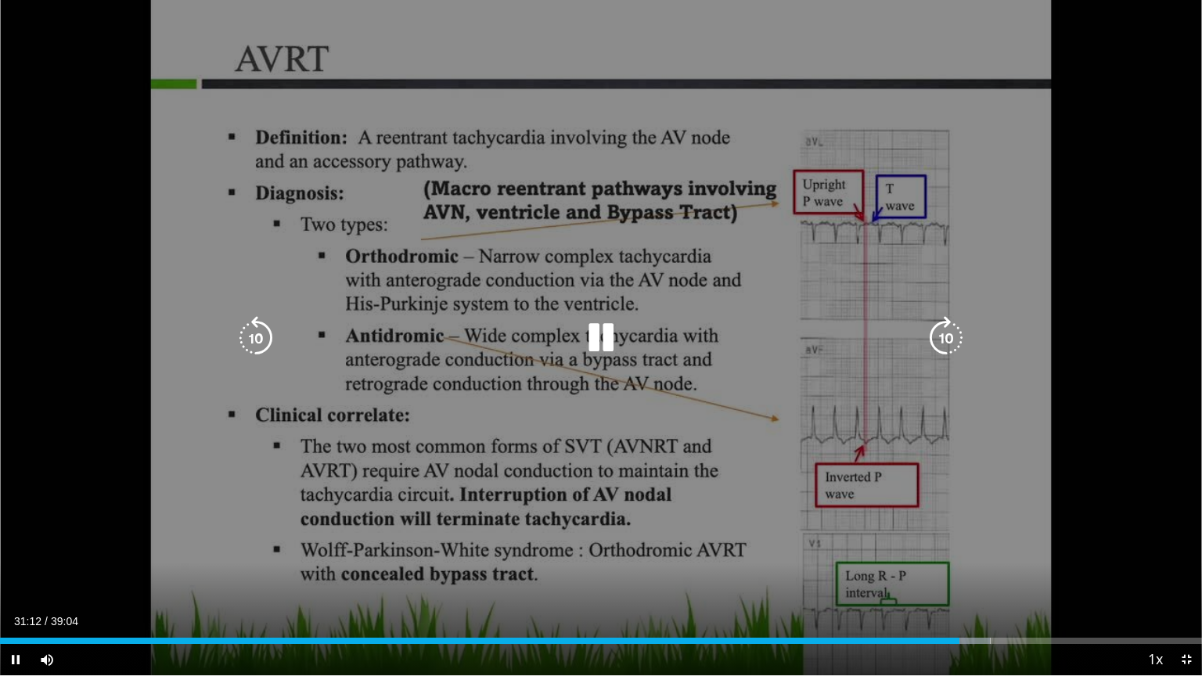
click at [261, 326] on icon "Video Player" at bounding box center [256, 338] width 44 height 44
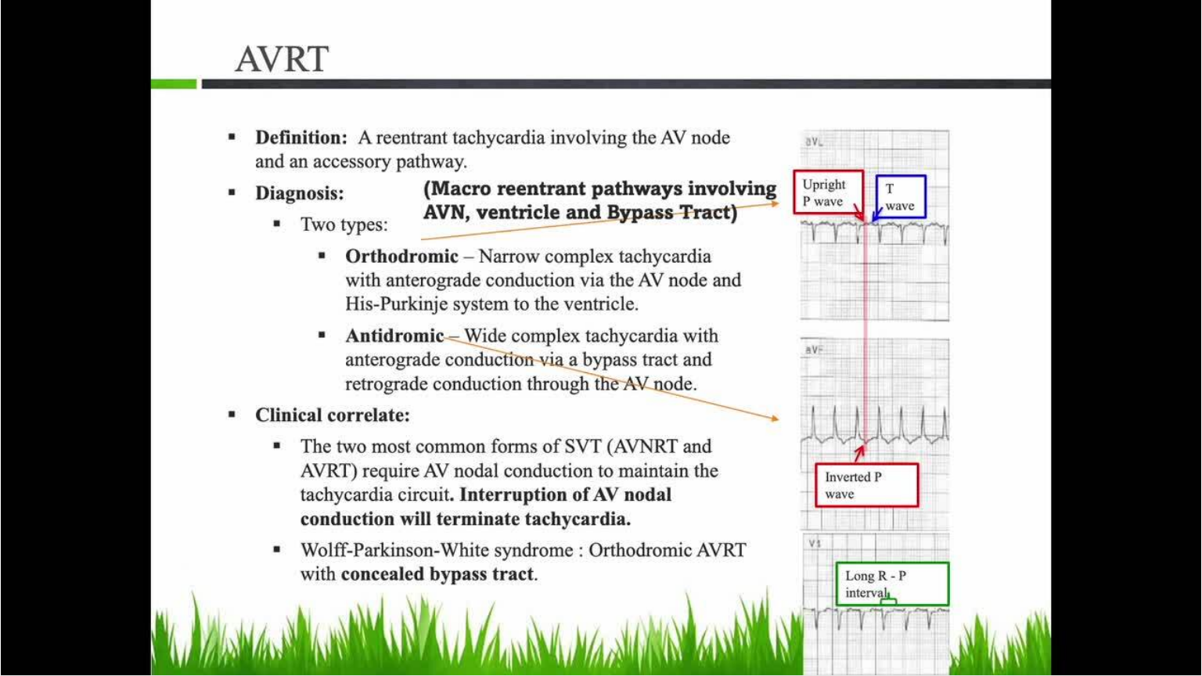
click at [261, 326] on div "10 seconds Tap to unmute" at bounding box center [601, 337] width 1202 height 675
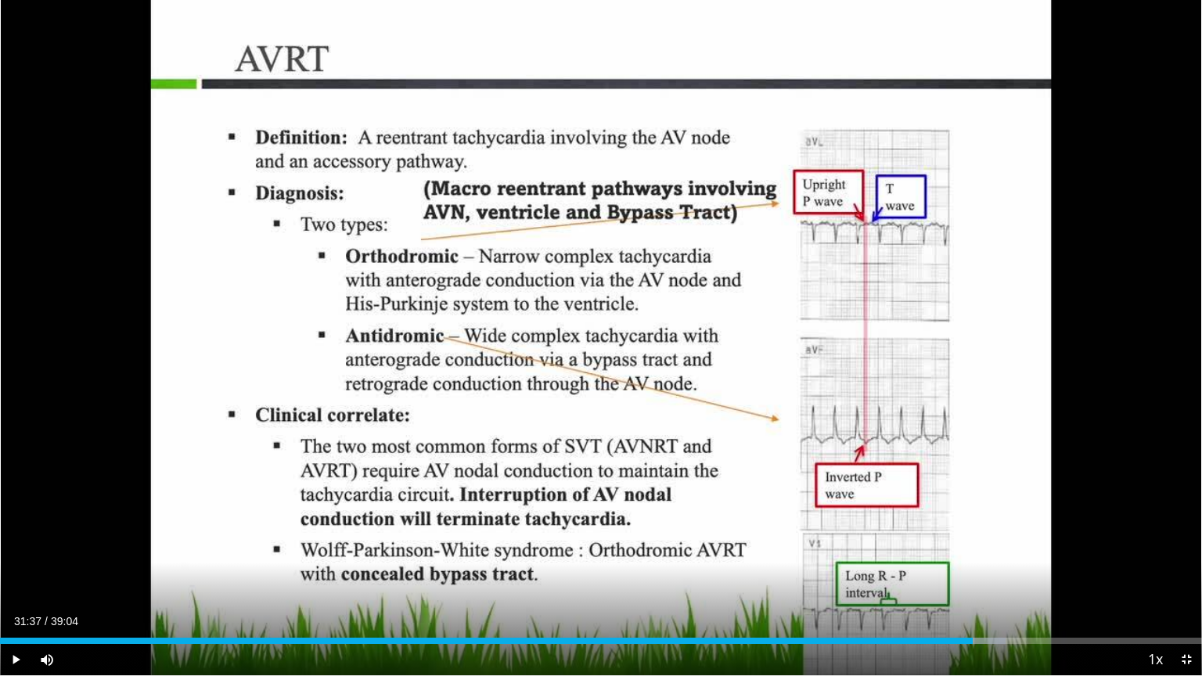
click at [261, 326] on div "10 seconds Tap to unmute" at bounding box center [601, 337] width 1202 height 675
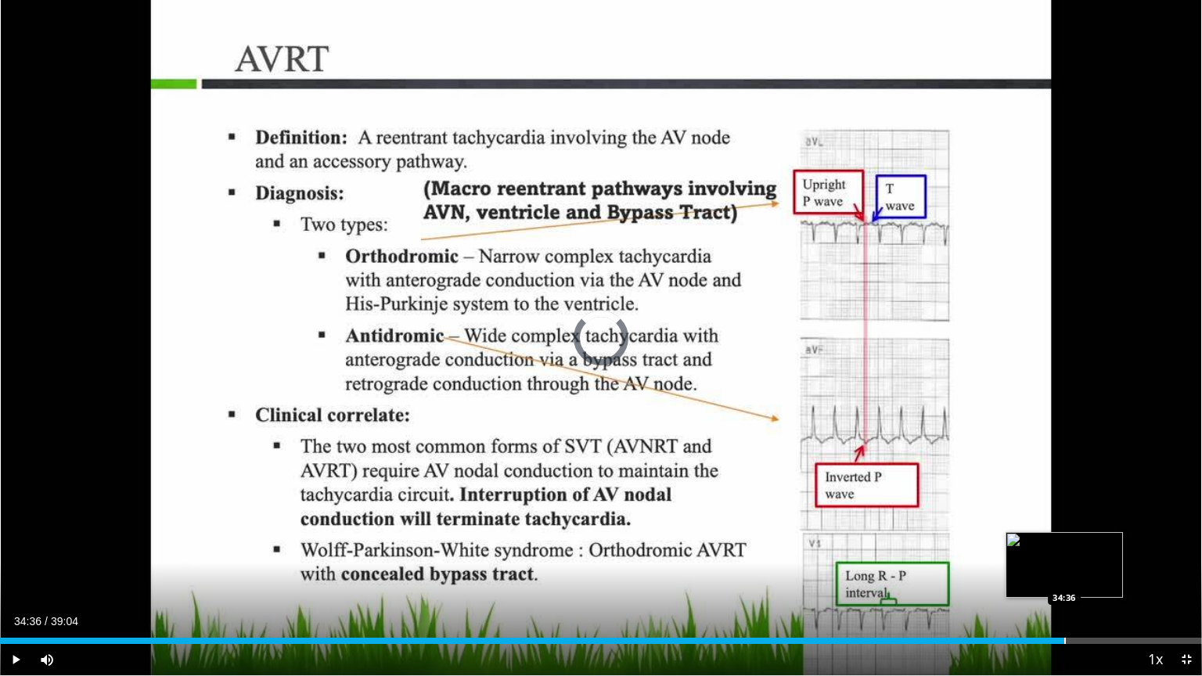
click at [1064, 558] on div "Loaded : 0.00% 32:35 34:36" at bounding box center [601, 636] width 1202 height 15
click at [1112, 558] on div "Progress Bar" at bounding box center [1113, 641] width 2 height 6
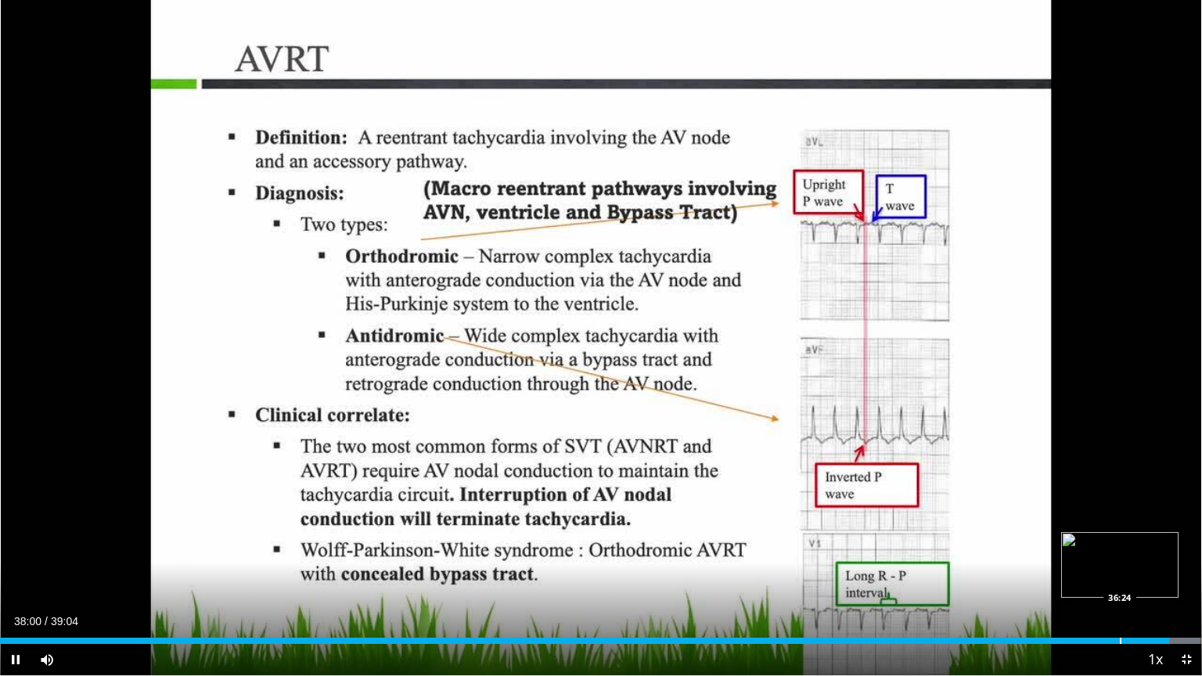
click at [1119, 558] on div "Loaded : 99.84% 38:00 36:24" at bounding box center [601, 636] width 1202 height 15
click at [1119, 558] on video-js "**********" at bounding box center [601, 338] width 1202 height 676
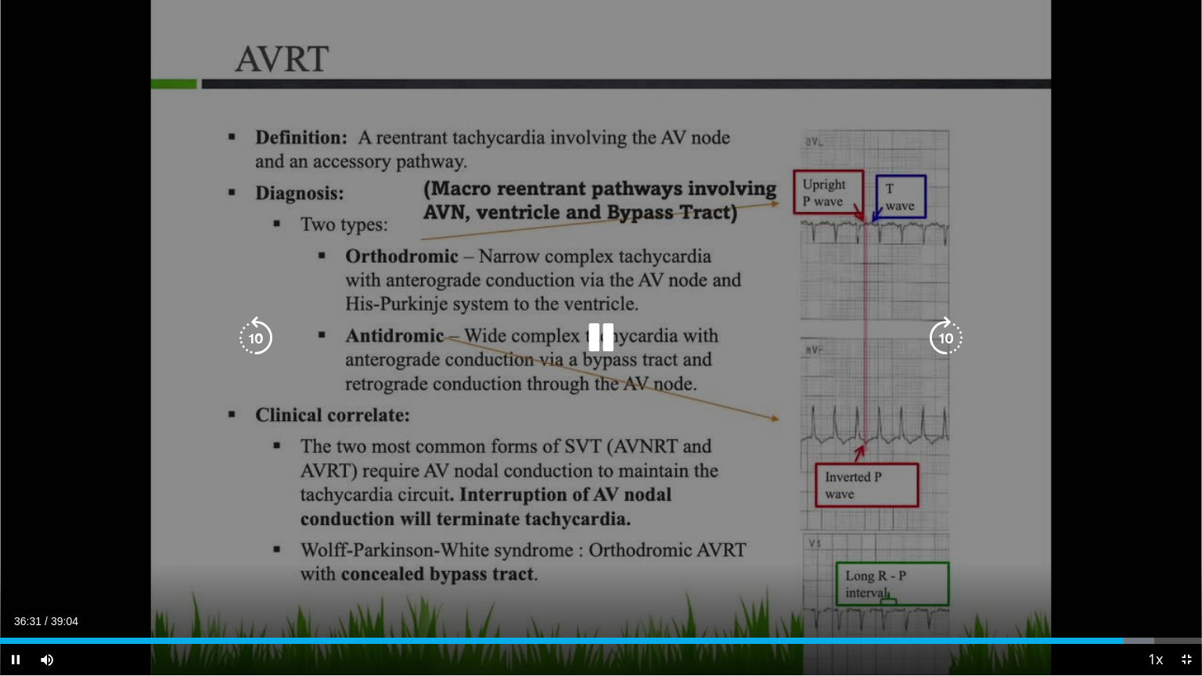
click at [1124, 558] on div "10 seconds Tap to unmute" at bounding box center [601, 337] width 1202 height 675
click at [635, 391] on div "10 seconds Tap to unmute" at bounding box center [601, 337] width 1202 height 675
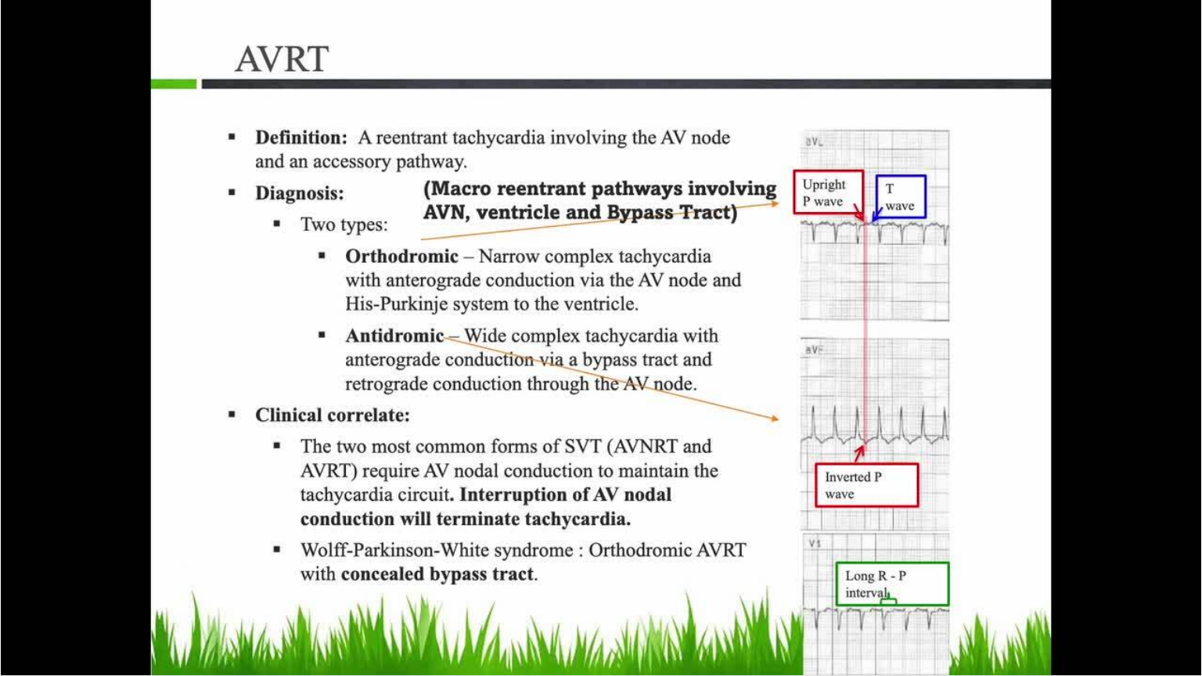
click at [820, 485] on div "10 seconds Tap to unmute" at bounding box center [601, 337] width 1202 height 675
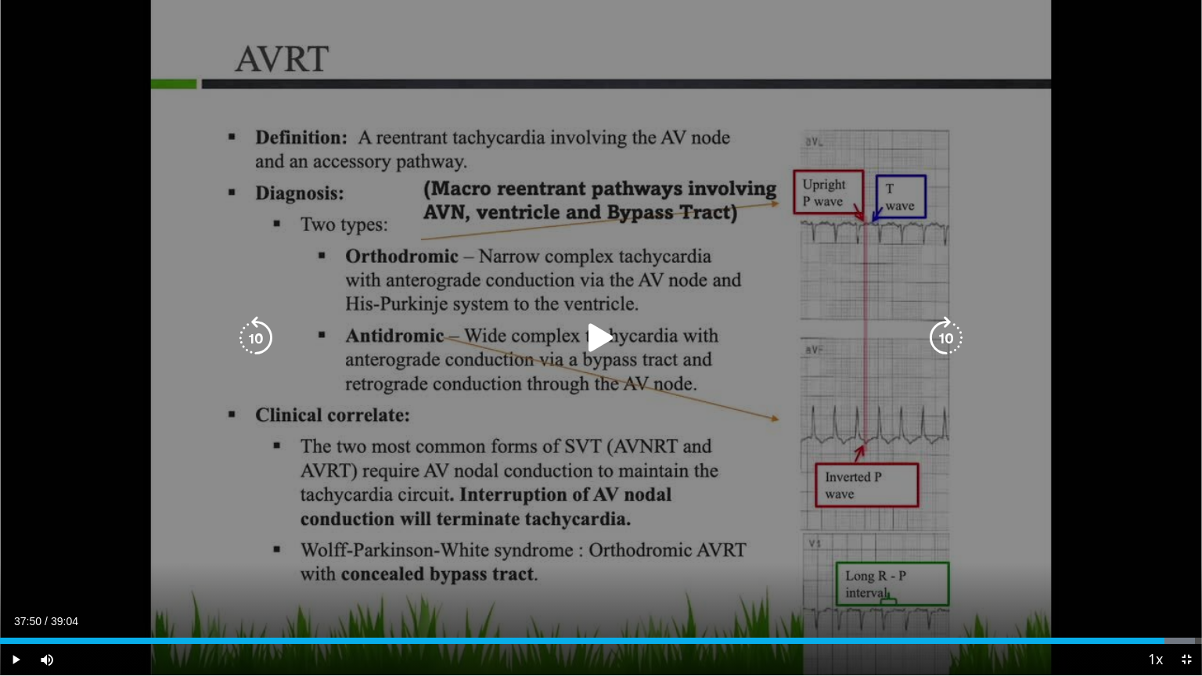
click at [941, 332] on icon "Video Player" at bounding box center [946, 338] width 44 height 44
click at [607, 336] on icon "Video Player" at bounding box center [601, 338] width 44 height 44
click at [266, 329] on icon "Video Player" at bounding box center [256, 338] width 44 height 44
click at [480, 451] on div "10 seconds Tap to unmute" at bounding box center [601, 337] width 1202 height 675
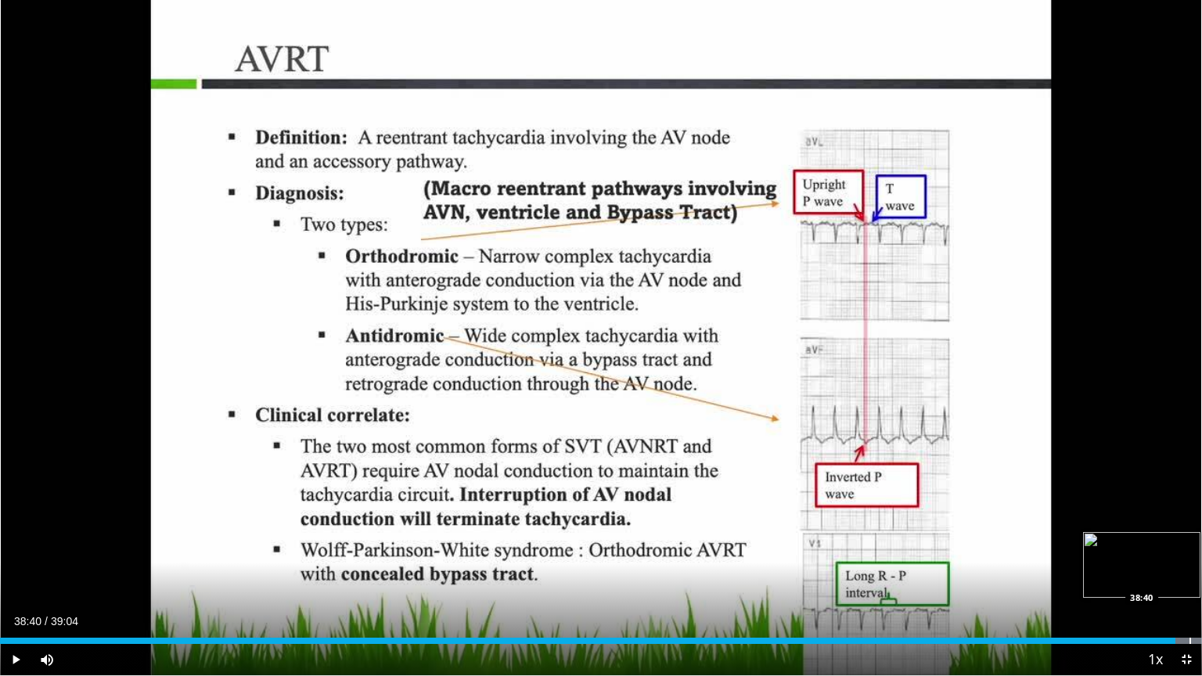
click at [1184, 558] on div "Progress Bar" at bounding box center [1190, 641] width 2 height 6
click at [1184, 558] on span "Video Player" at bounding box center [1185, 659] width 31 height 31
